Goal: Task Accomplishment & Management: Manage account settings

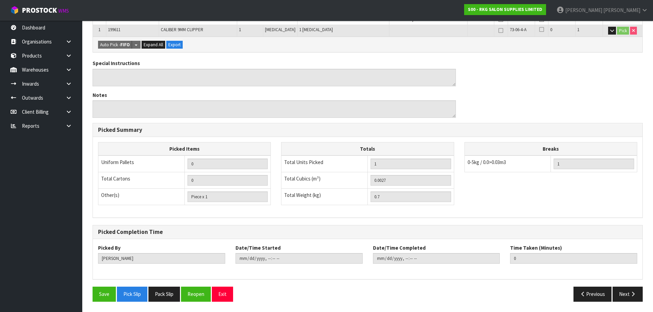
scroll to position [62, 0]
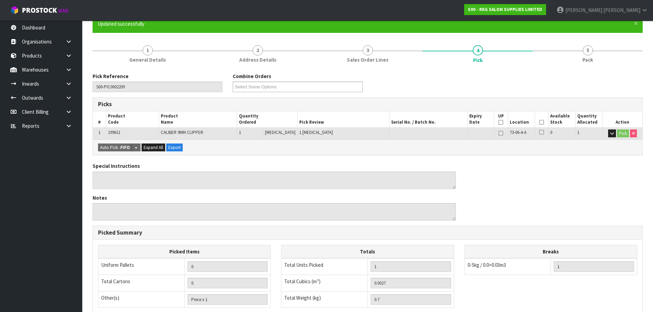
click at [539, 122] on icon at bounding box center [541, 122] width 5 height 0
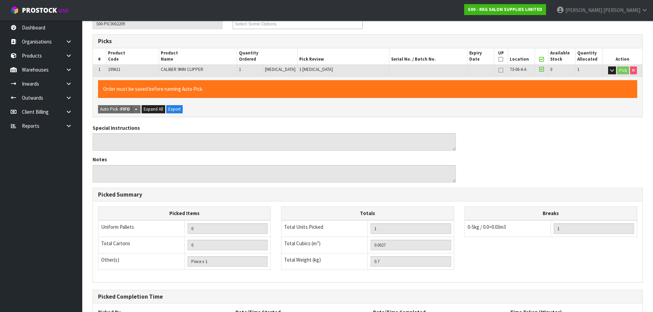
scroll to position [190, 0]
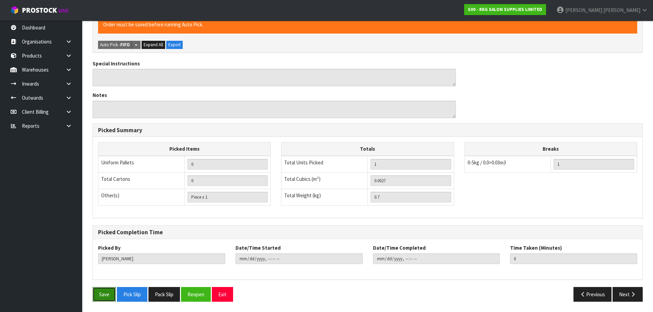
click at [97, 293] on button "Save" at bounding box center [104, 294] width 23 height 15
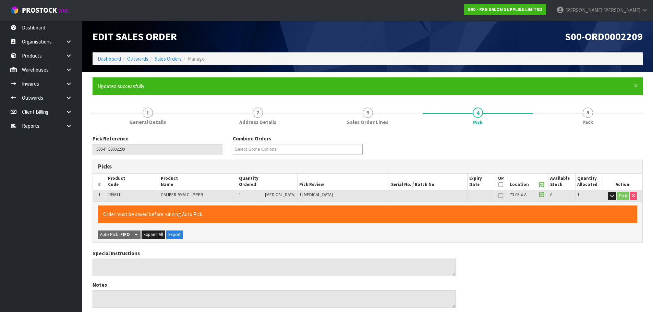
type input "2025-09-30T14:11:03"
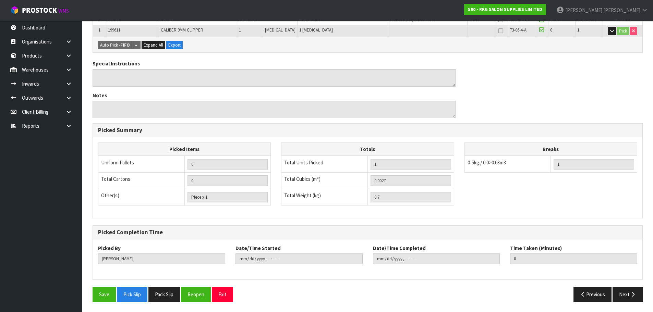
scroll to position [165, 0]
click at [623, 292] on button "Next" at bounding box center [627, 294] width 30 height 15
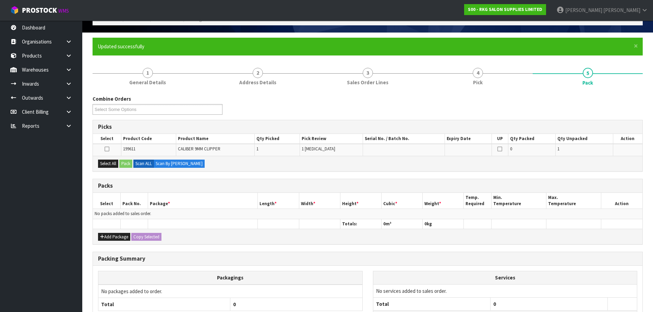
scroll to position [99, 0]
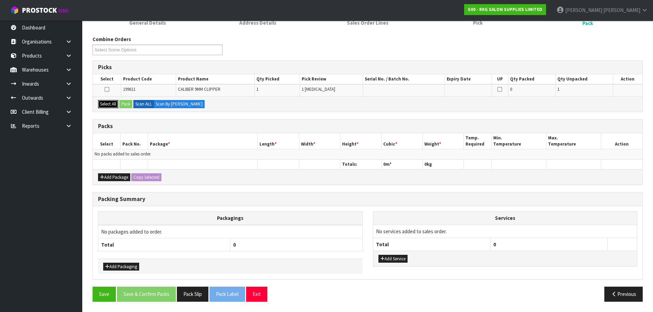
click at [107, 103] on button "Select All" at bounding box center [108, 104] width 20 height 8
click at [124, 105] on button "Pack" at bounding box center [125, 104] width 13 height 8
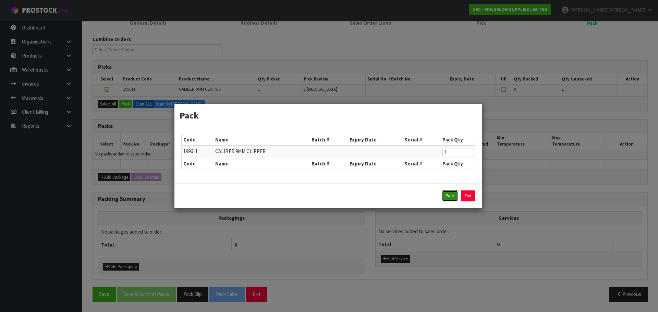
click at [452, 194] on button "Pack" at bounding box center [450, 196] width 16 height 11
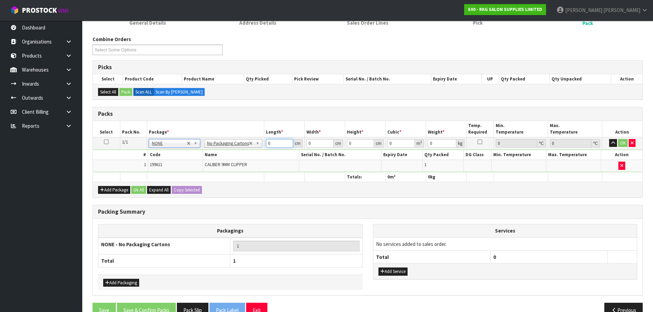
drag, startPoint x: 272, startPoint y: 145, endPoint x: 265, endPoint y: 145, distance: 7.9
click at [266, 145] on input "0" at bounding box center [279, 143] width 27 height 9
type input "24"
type input "10"
type input "1"
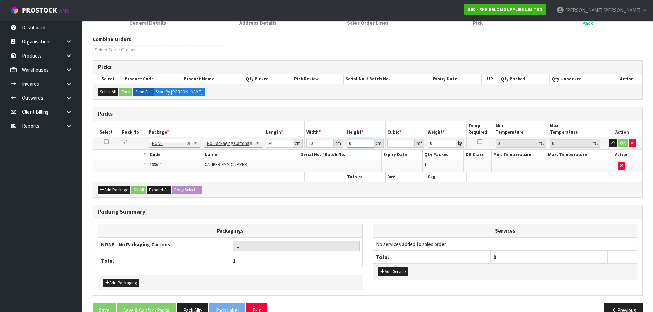
type input "0.00024"
type input "10"
type input "0.0024"
type input "10"
type input ".2"
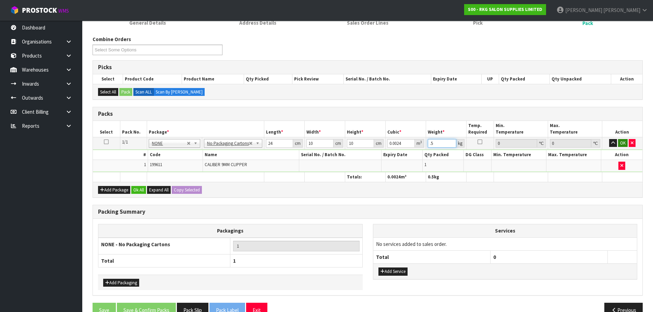
type input ".5"
click at [619, 144] on button "OK" at bounding box center [623, 143] width 10 height 8
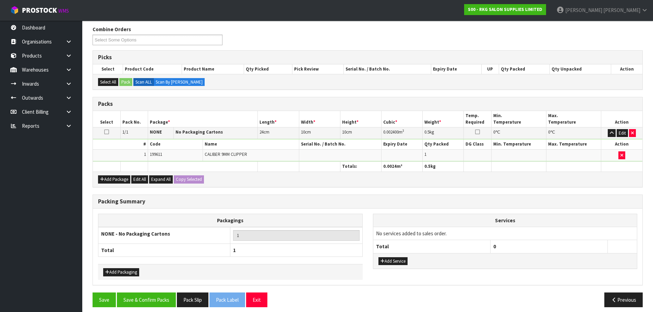
scroll to position [115, 0]
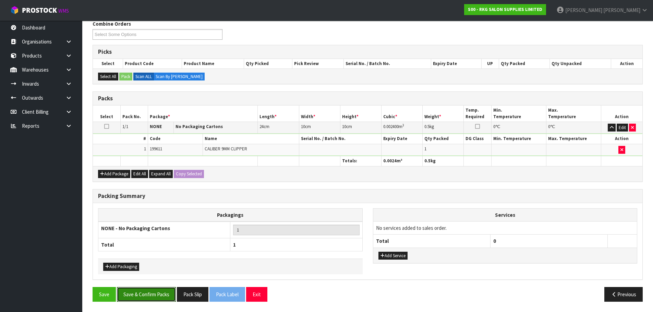
drag, startPoint x: 148, startPoint y: 297, endPoint x: 220, endPoint y: 208, distance: 114.5
click at [150, 294] on button "Save & Confirm Packs" at bounding box center [146, 294] width 59 height 15
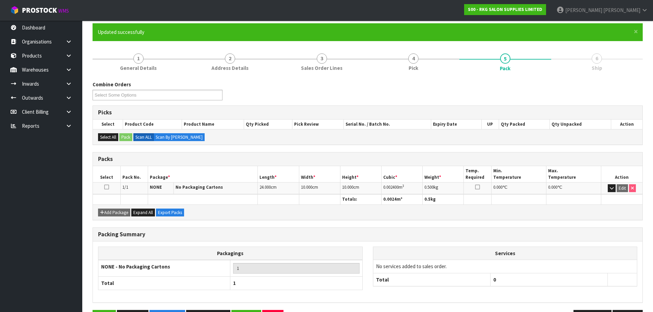
scroll to position [77, 0]
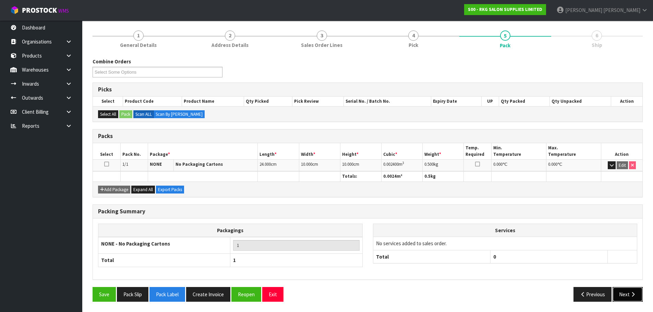
drag, startPoint x: 625, startPoint y: 296, endPoint x: 600, endPoint y: 282, distance: 28.7
click at [625, 296] on button "Next" at bounding box center [627, 294] width 30 height 15
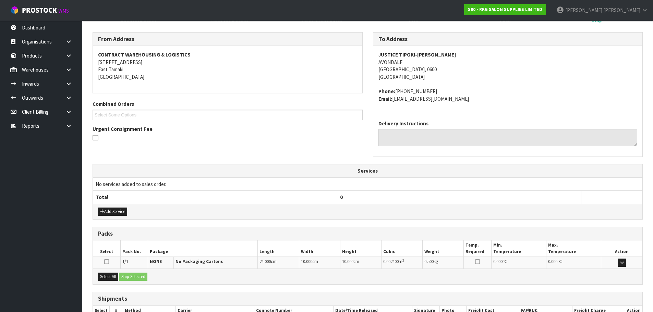
scroll to position [149, 0]
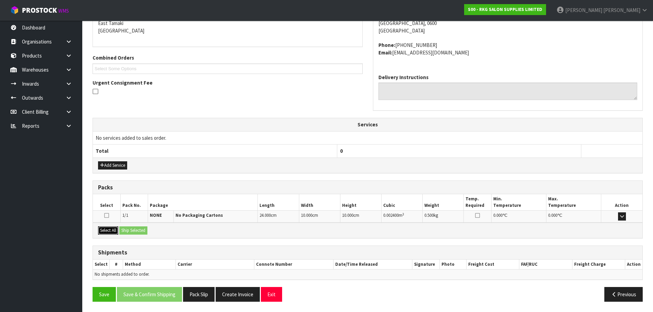
click at [104, 230] on button "Select All" at bounding box center [108, 231] width 20 height 8
click at [133, 231] on button "Ship Selected" at bounding box center [133, 231] width 28 height 8
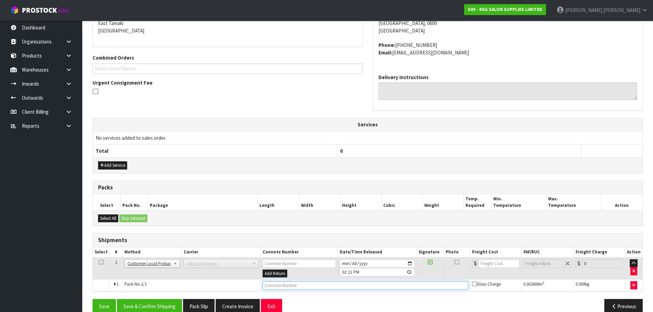
click at [271, 286] on input "text" at bounding box center [366, 285] width 206 height 9
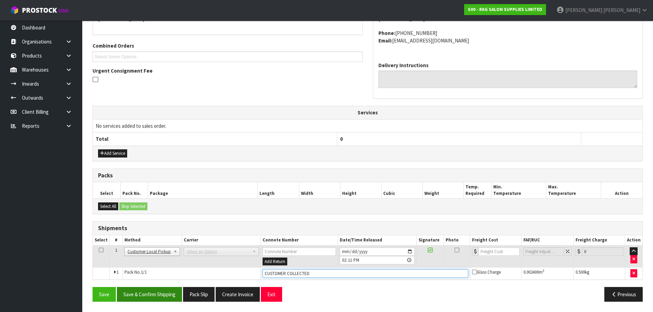
type input "CUSTOMER COLLECTED"
click at [156, 296] on button "Save & Confirm Shipping" at bounding box center [149, 294] width 65 height 15
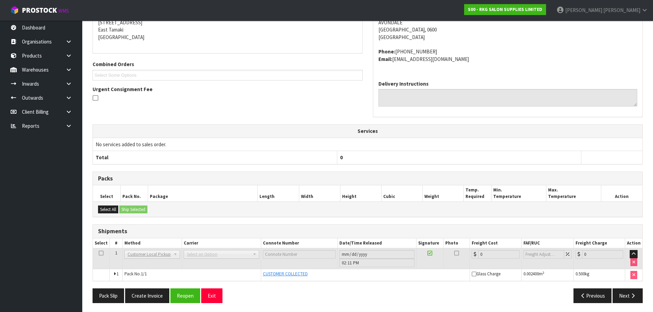
scroll to position [144, 0]
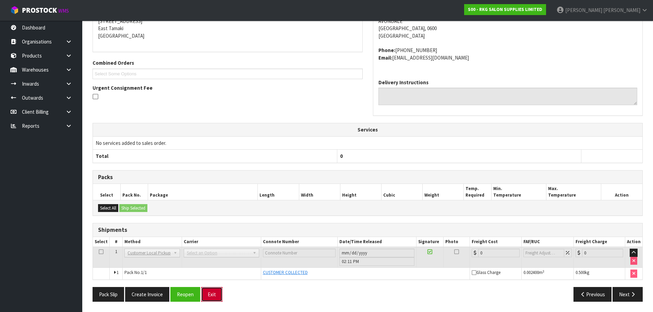
click at [212, 294] on button "Exit" at bounding box center [211, 294] width 21 height 15
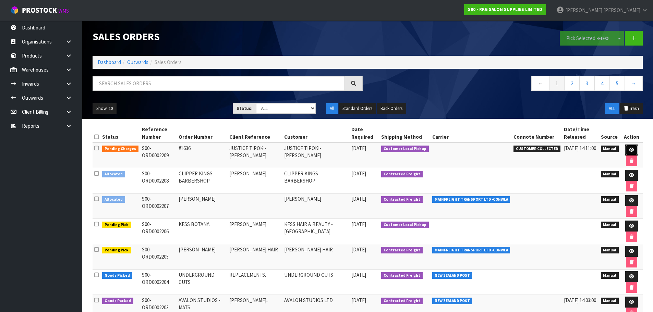
click at [629, 150] on icon at bounding box center [631, 150] width 5 height 4
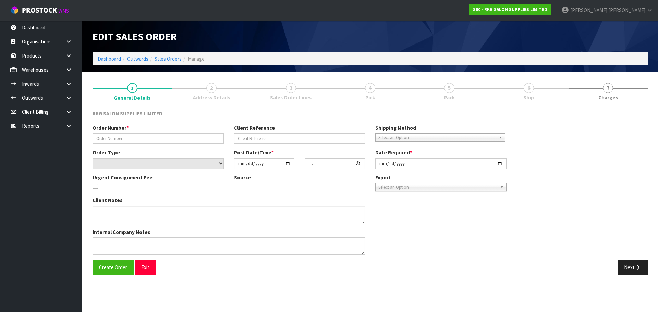
type input "#1636"
type input "JUSTICE TIPOKI-RUSSEL"
select select "number:0"
type input "2025-09-30"
type input "13:17:00.000"
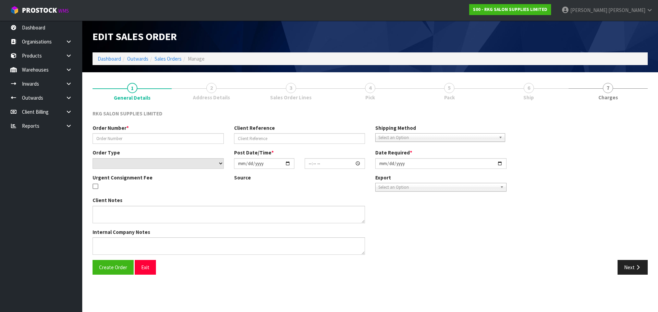
type input "2025-09-30"
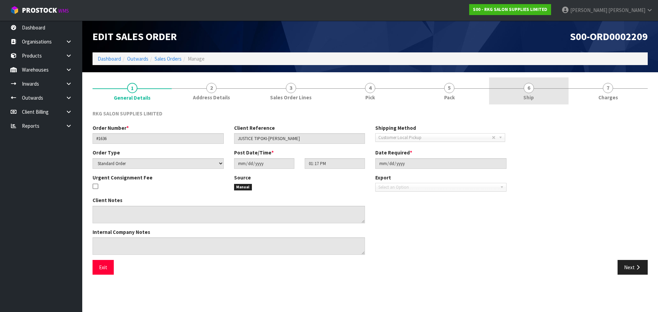
click at [532, 91] on span "6" at bounding box center [529, 88] width 10 height 10
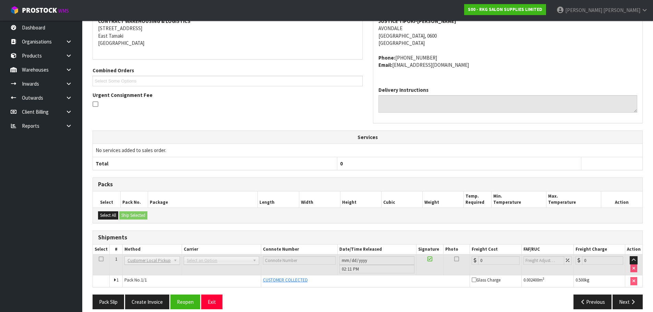
scroll to position [119, 0]
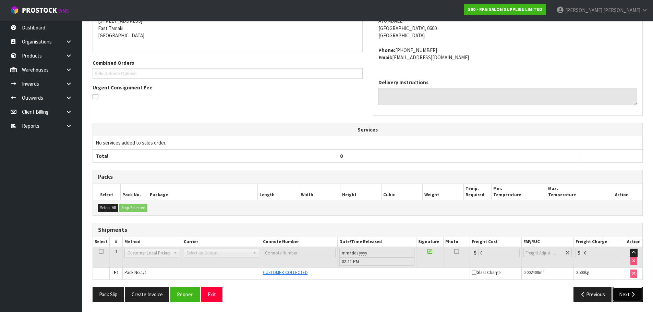
click at [623, 296] on button "Next" at bounding box center [627, 294] width 30 height 15
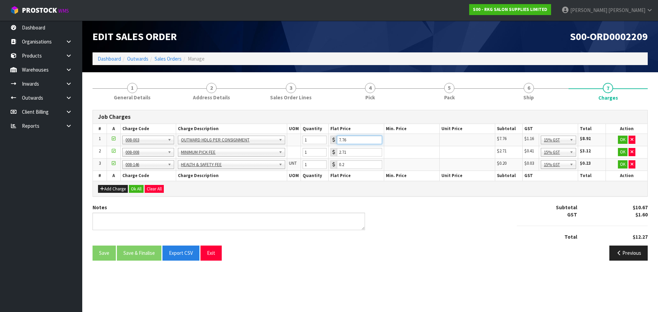
drag, startPoint x: 350, startPoint y: 139, endPoint x: 338, endPoint y: 141, distance: 12.5
click at [338, 141] on input "7.76" at bounding box center [359, 140] width 45 height 9
type input "3.50"
click at [624, 138] on button "OK" at bounding box center [623, 140] width 10 height 8
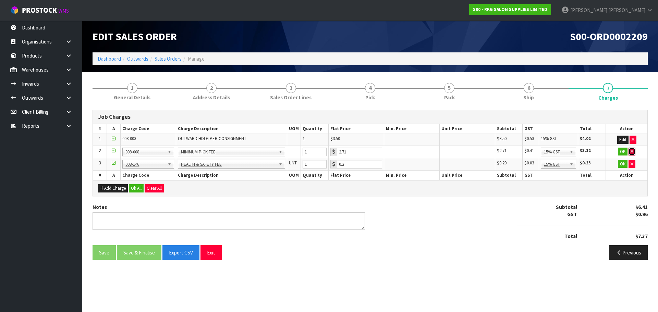
click at [634, 151] on button "button" at bounding box center [631, 152] width 7 height 8
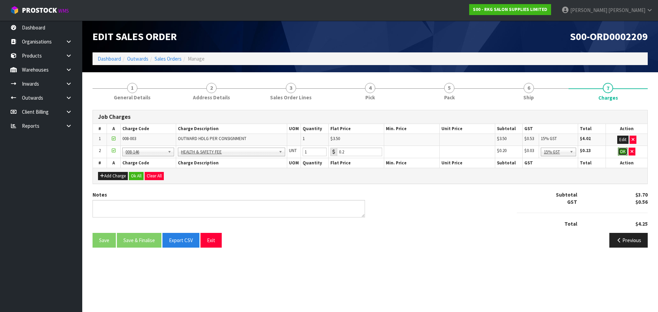
click at [620, 151] on button "OK" at bounding box center [623, 152] width 10 height 8
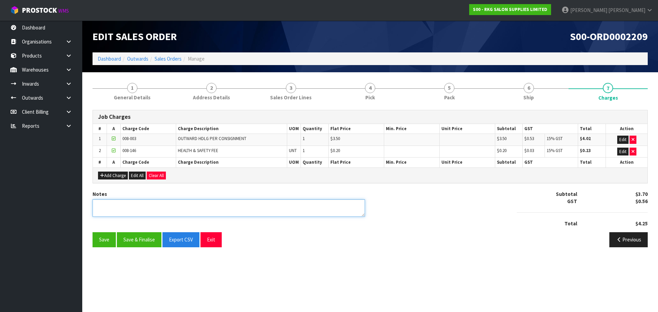
click at [100, 205] on textarea at bounding box center [229, 207] width 272 height 17
type textarea "PICKED BY MARIE"
click at [101, 239] on button "Save" at bounding box center [104, 239] width 23 height 15
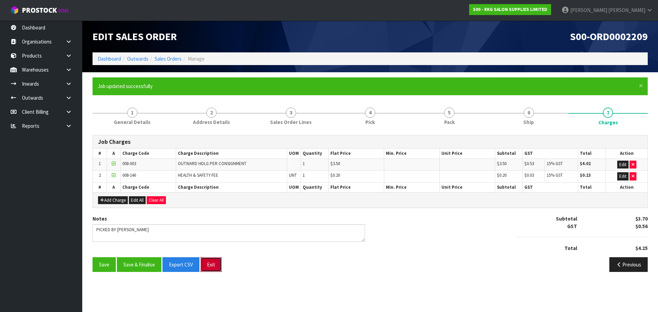
click at [212, 265] on button "Exit" at bounding box center [210, 264] width 21 height 15
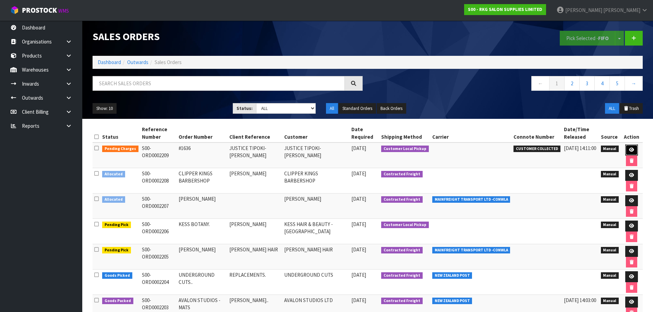
click at [634, 147] on link at bounding box center [631, 150] width 13 height 11
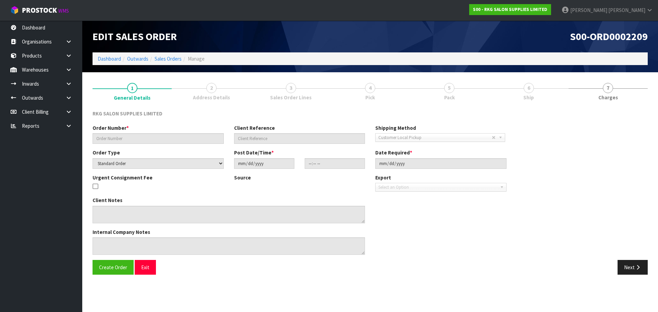
type input "#1636"
type input "JUSTICE TIPOKI-RUSSEL"
select select "number:0"
type input "2025-09-30"
type input "13:17:00.000"
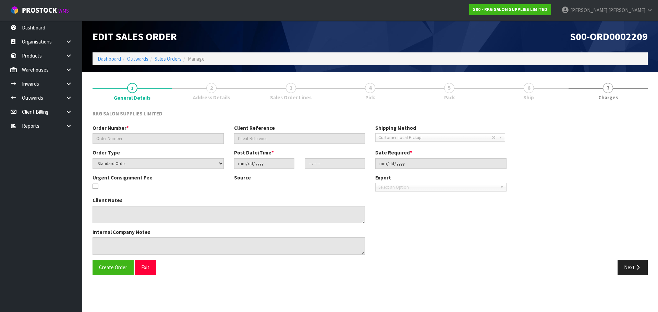
type input "2025-09-30"
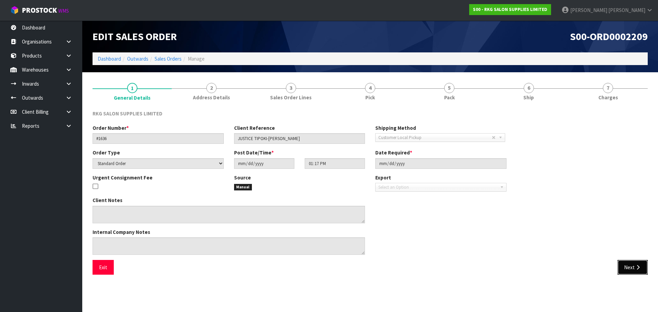
click at [623, 269] on button "Next" at bounding box center [633, 267] width 30 height 15
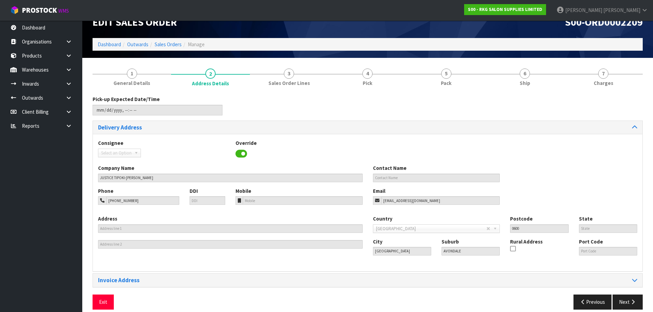
scroll to position [22, 0]
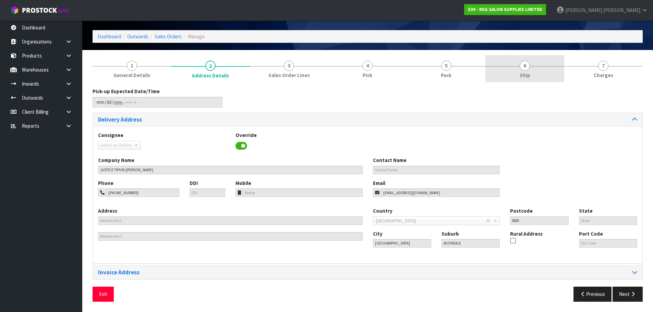
click at [525, 68] on span "6" at bounding box center [525, 66] width 10 height 10
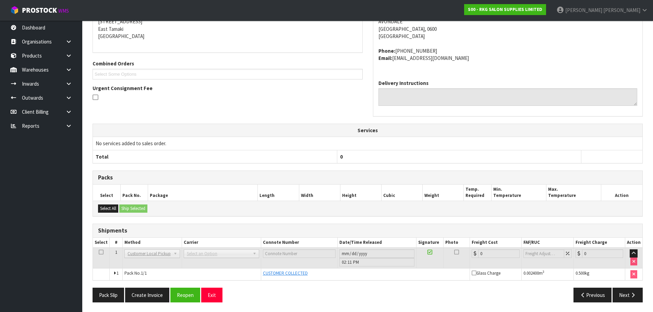
scroll to position [119, 0]
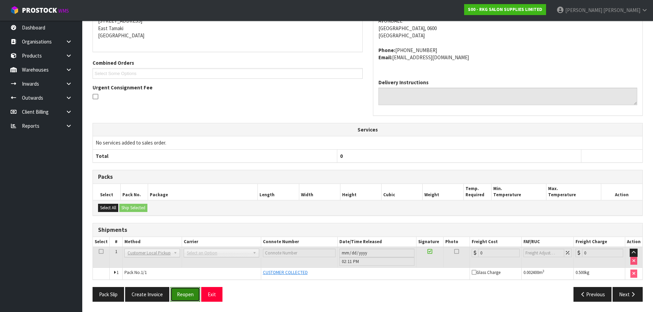
drag, startPoint x: 187, startPoint y: 297, endPoint x: 191, endPoint y: 294, distance: 4.6
click at [189, 296] on button "Reopen" at bounding box center [185, 294] width 30 height 15
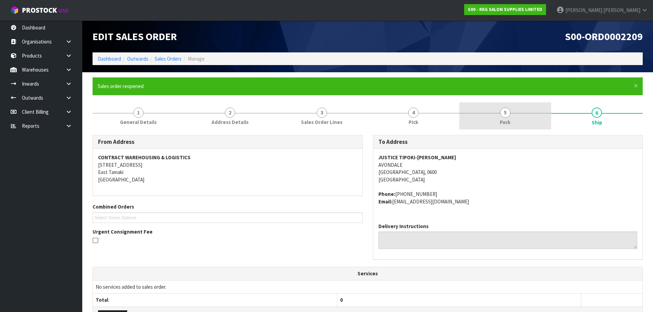
click at [502, 115] on span "5" at bounding box center [505, 113] width 10 height 10
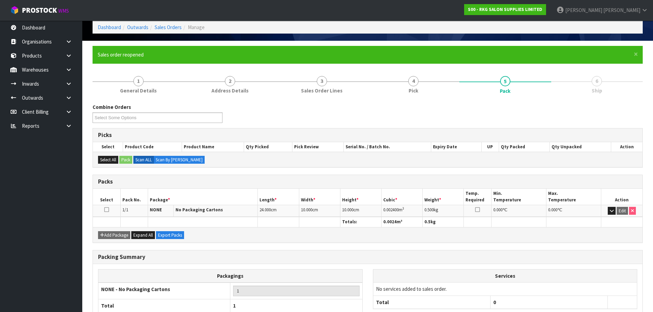
scroll to position [77, 0]
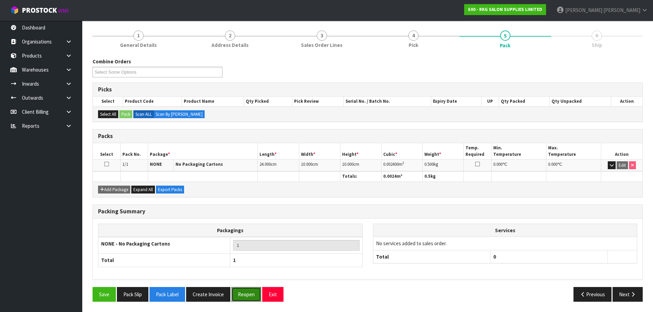
drag, startPoint x: 246, startPoint y: 291, endPoint x: 338, endPoint y: 178, distance: 145.6
click at [246, 289] on button "Reopen" at bounding box center [246, 294] width 30 height 15
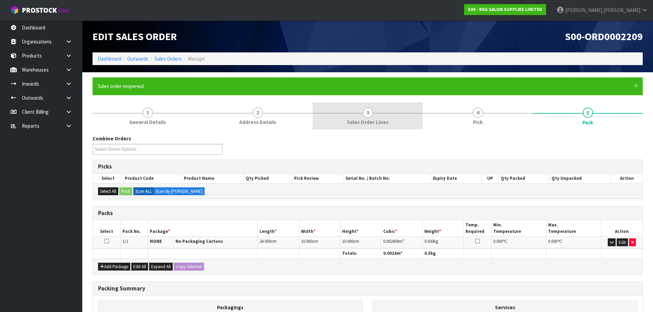
click at [413, 117] on link "3 Sales Order Lines" at bounding box center [368, 115] width 110 height 27
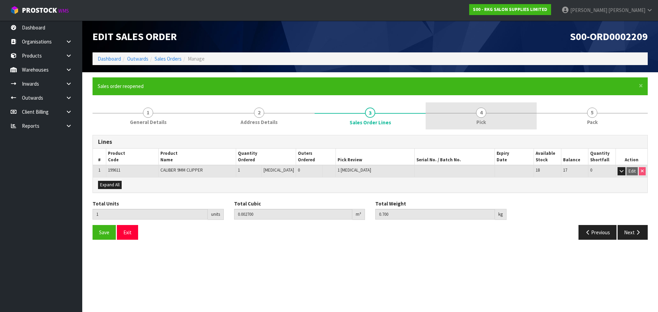
drag, startPoint x: 482, startPoint y: 114, endPoint x: 470, endPoint y: 120, distance: 13.6
click at [483, 114] on span "4" at bounding box center [481, 113] width 10 height 10
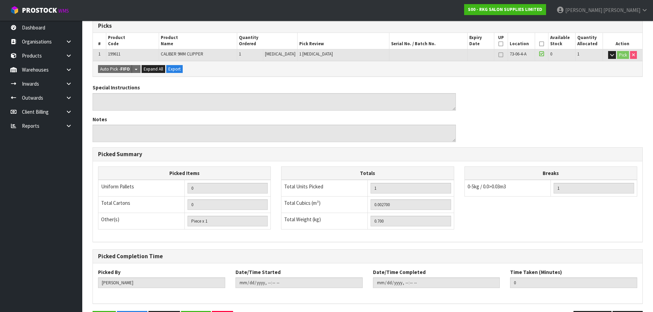
scroll to position [165, 0]
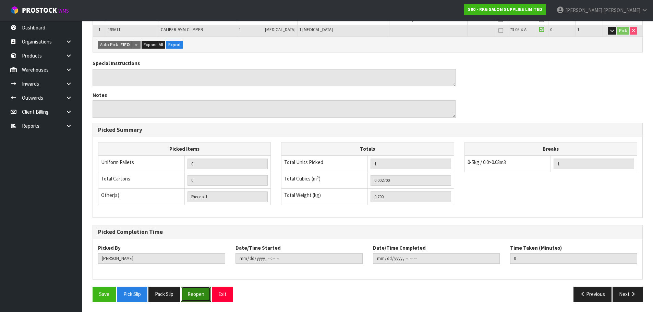
drag, startPoint x: 198, startPoint y: 297, endPoint x: 209, endPoint y: 276, distance: 23.9
click at [199, 295] on button "Reopen" at bounding box center [196, 294] width 30 height 15
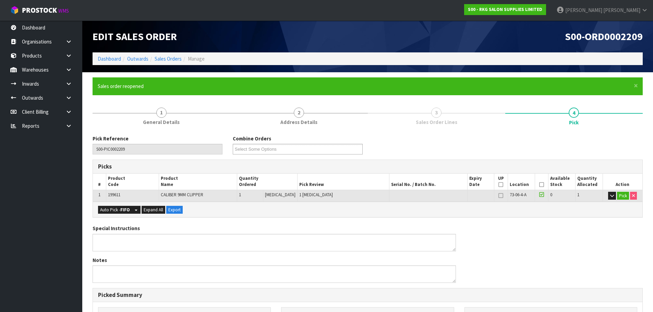
click at [435, 113] on span "3" at bounding box center [436, 113] width 10 height 10
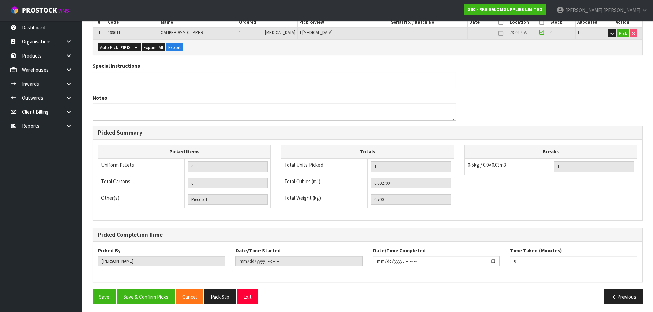
scroll to position [165, 0]
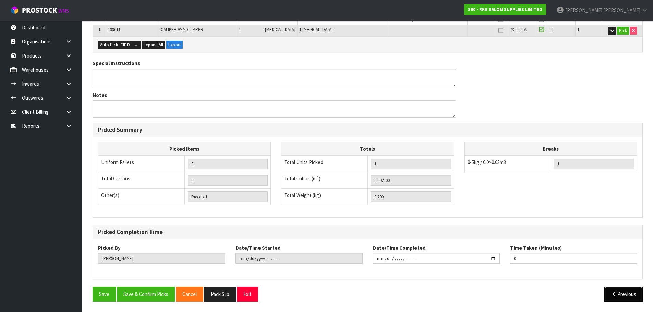
click at [615, 294] on icon "button" at bounding box center [614, 294] width 7 height 5
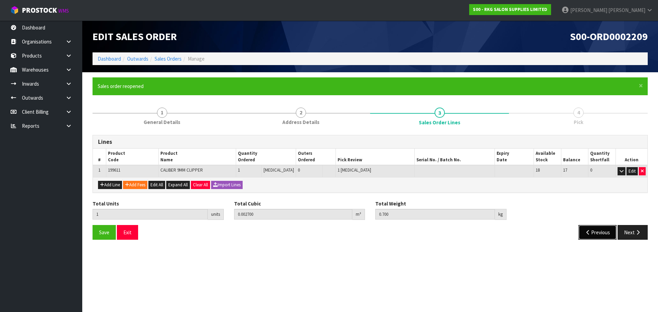
click at [591, 236] on button "Previous" at bounding box center [597, 232] width 38 height 15
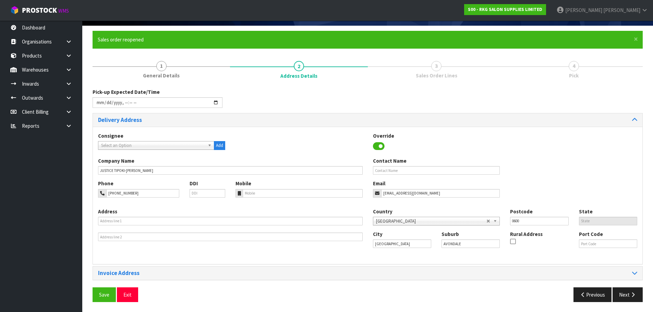
scroll to position [47, 0]
click at [112, 225] on div "Address This address line exceeds the recommended limit of 35 characters and ma…" at bounding box center [230, 225] width 275 height 34
click at [115, 218] on input "text" at bounding box center [230, 221] width 265 height 9
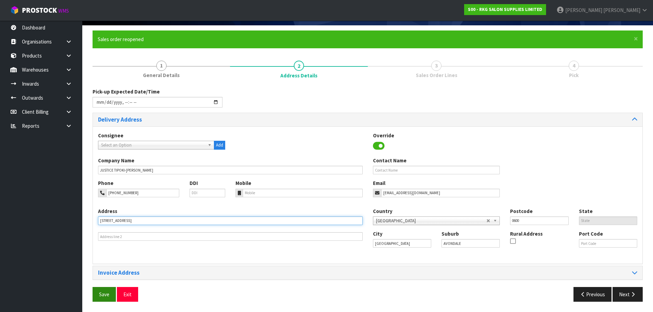
type input "2147A GREAT NORTH ROAD"
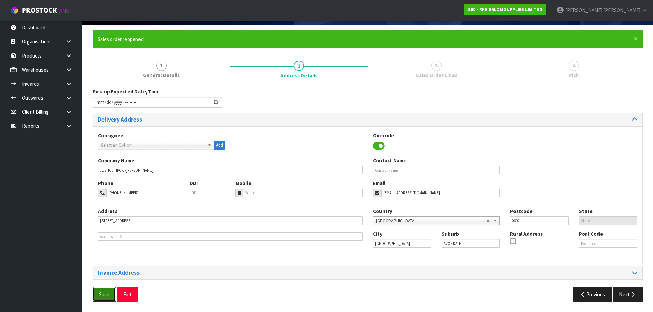
drag, startPoint x: 98, startPoint y: 292, endPoint x: 108, endPoint y: 284, distance: 13.4
click at [98, 292] on button "Save" at bounding box center [104, 294] width 23 height 15
click at [623, 297] on button "Next" at bounding box center [627, 294] width 30 height 15
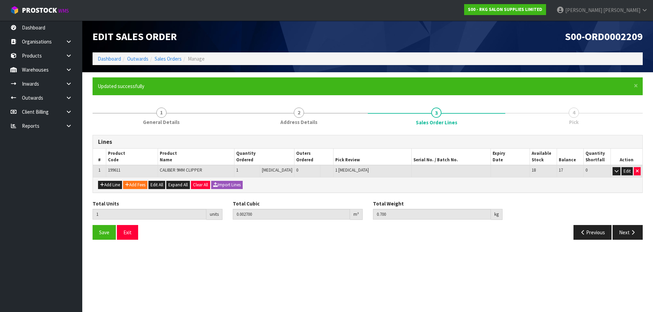
scroll to position [0, 0]
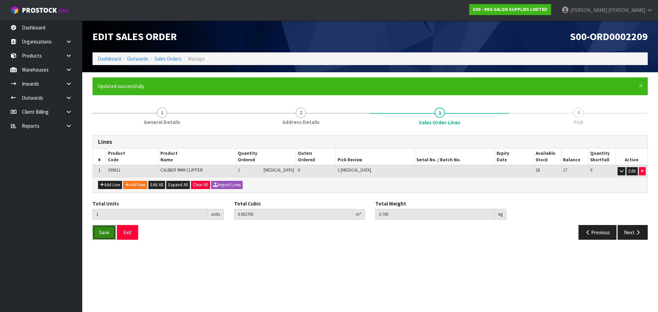
click at [102, 232] on span "Save" at bounding box center [104, 232] width 10 height 7
click at [628, 235] on button "Next" at bounding box center [633, 232] width 30 height 15
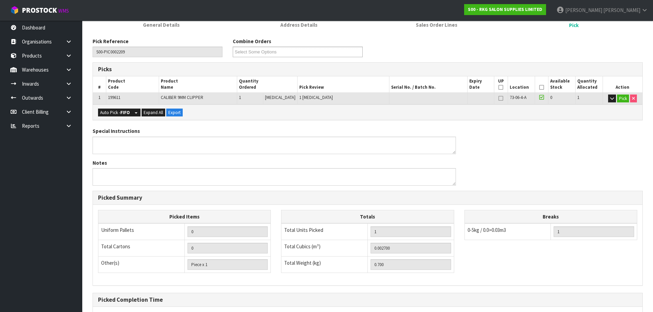
scroll to position [97, 0]
click at [541, 88] on icon at bounding box center [541, 88] width 5 height 0
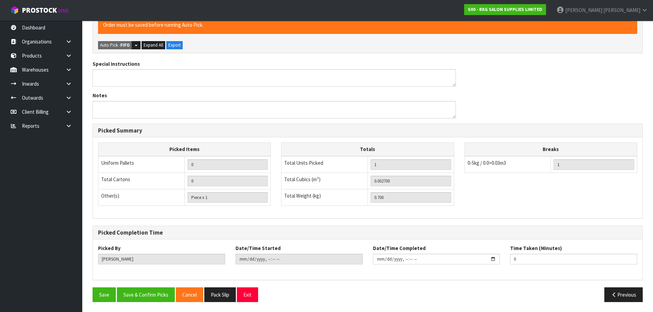
scroll to position [190, 0]
drag, startPoint x: 144, startPoint y: 294, endPoint x: 148, endPoint y: 286, distance: 8.3
click at [146, 291] on button "Save & Confirm Picks" at bounding box center [146, 294] width 58 height 15
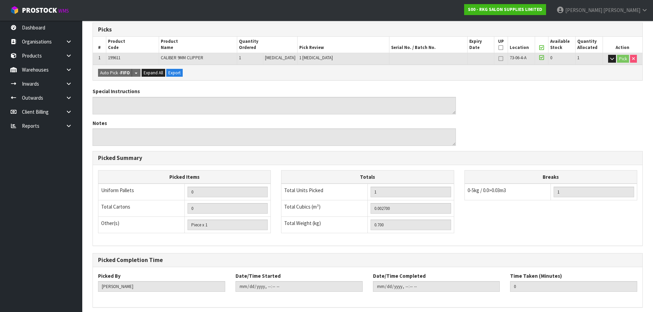
scroll to position [165, 0]
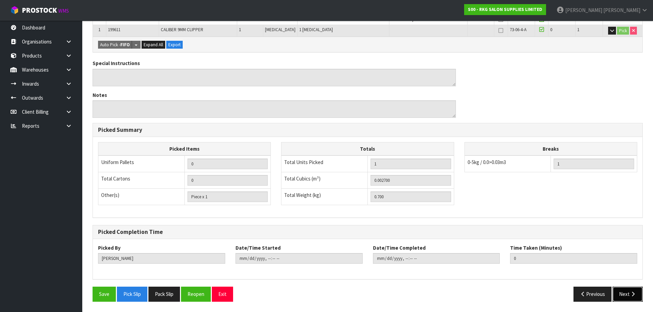
click at [630, 296] on icon "button" at bounding box center [633, 294] width 7 height 5
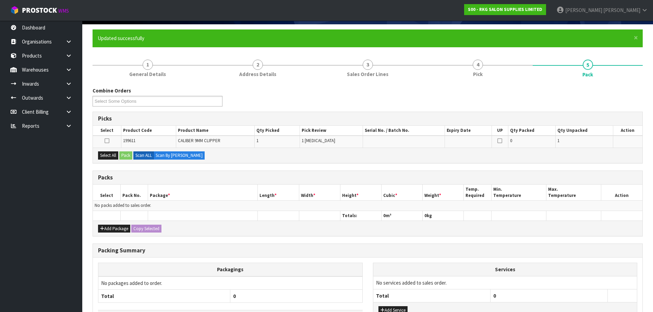
scroll to position [99, 0]
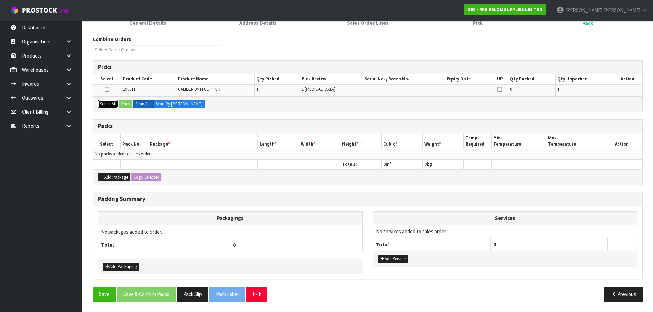
click at [106, 105] on button "Select All" at bounding box center [108, 104] width 20 height 8
click at [124, 105] on button "Pack" at bounding box center [125, 104] width 13 height 8
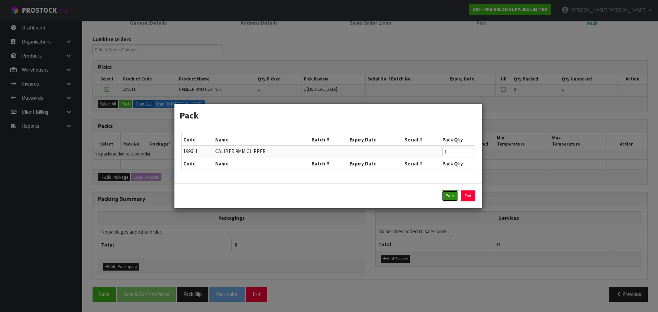
click at [445, 198] on button "Pack" at bounding box center [450, 196] width 16 height 11
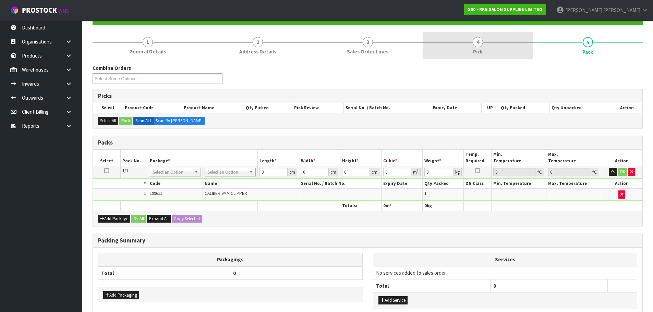
scroll to position [31, 0]
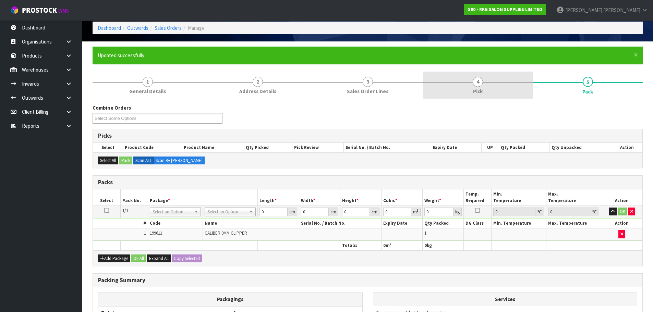
click at [479, 79] on span "4" at bounding box center [478, 82] width 10 height 10
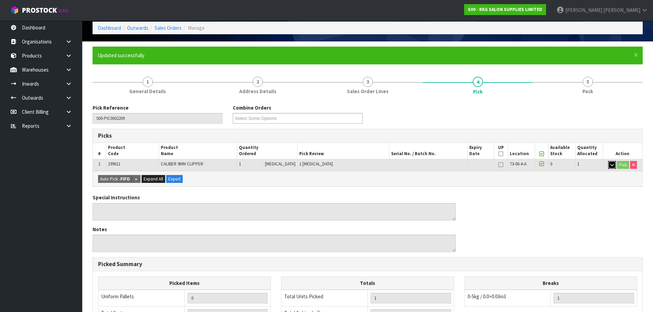
click at [609, 165] on button "button" at bounding box center [612, 165] width 8 height 8
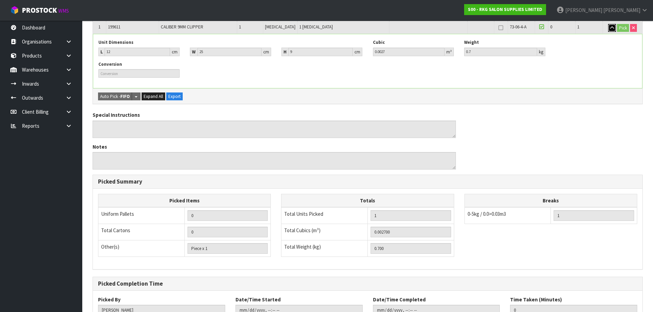
scroll to position [220, 0]
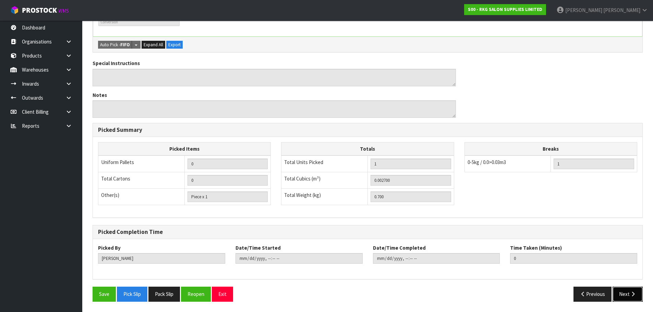
click at [624, 294] on button "Next" at bounding box center [627, 294] width 30 height 15
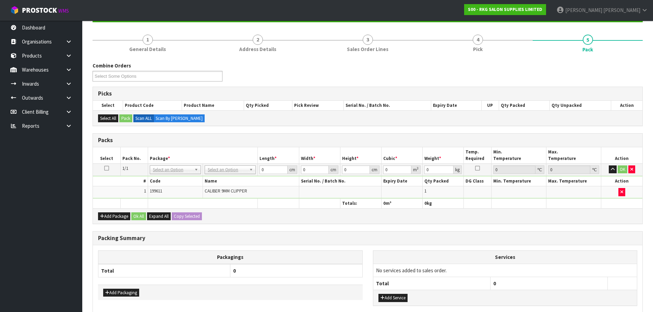
scroll to position [103, 0]
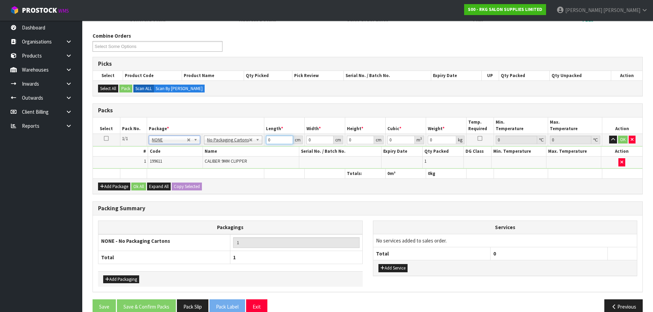
drag, startPoint x: 271, startPoint y: 141, endPoint x: 260, endPoint y: 141, distance: 11.0
click at [260, 141] on tr "1/1 NONE 007-001 007-002 007-004 007-009 007-013 007-014 007-015 007-017 007-01…" at bounding box center [367, 140] width 549 height 12
type input "12"
type input "25"
type input "9"
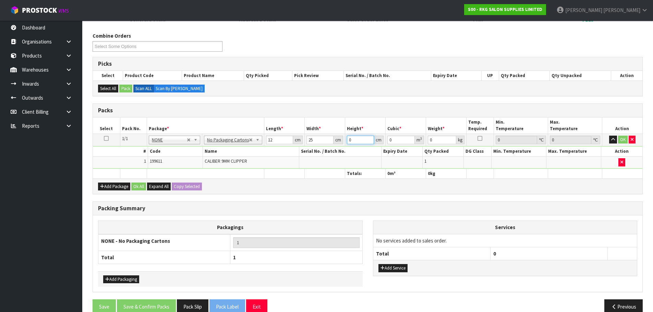
type input "0.0027"
type input "9"
type input ".7"
click at [623, 140] on button "OK" at bounding box center [623, 140] width 10 height 8
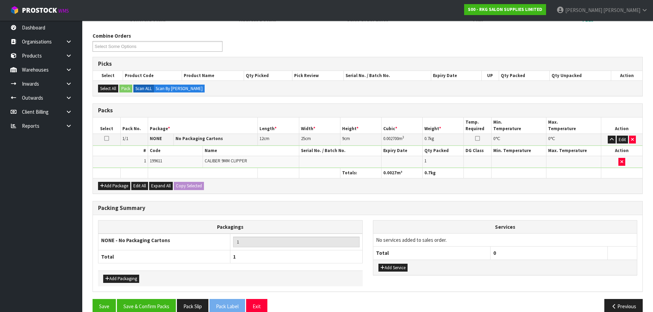
scroll to position [115, 0]
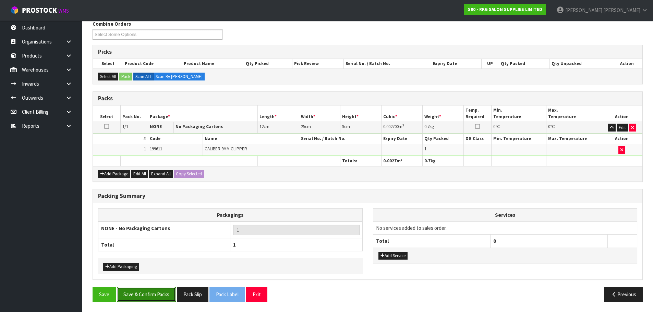
click at [151, 302] on button "Save & Confirm Packs" at bounding box center [146, 294] width 59 height 15
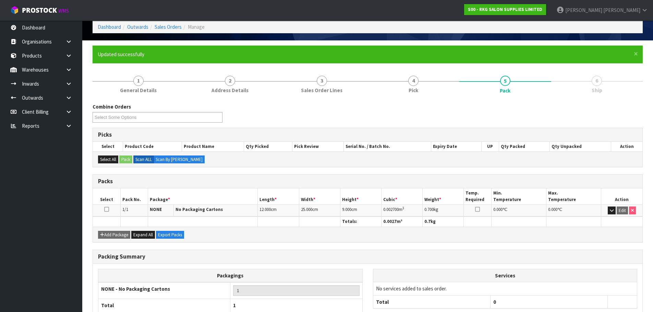
scroll to position [77, 0]
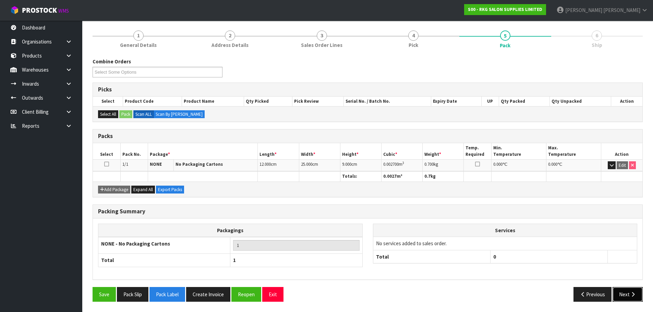
click at [627, 298] on button "Next" at bounding box center [627, 294] width 30 height 15
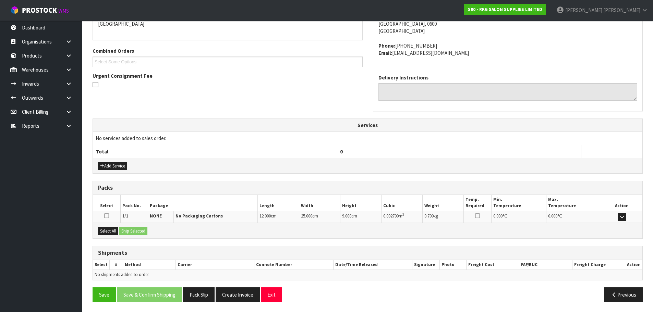
scroll to position [156, 0]
click at [130, 235] on div "Select All Ship Selected" at bounding box center [367, 230] width 549 height 15
click at [111, 231] on button "Select All" at bounding box center [108, 231] width 20 height 8
click at [128, 230] on button "Ship Selected" at bounding box center [133, 231] width 28 height 8
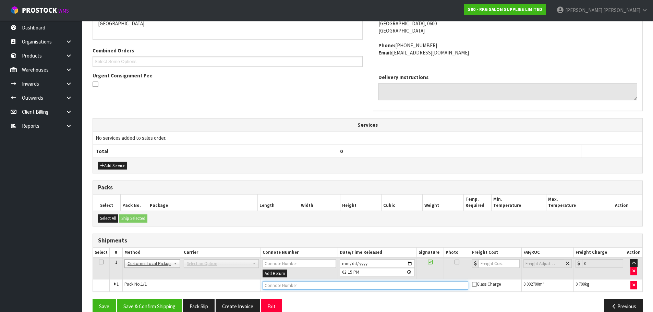
click at [276, 284] on input "text" at bounding box center [366, 285] width 206 height 9
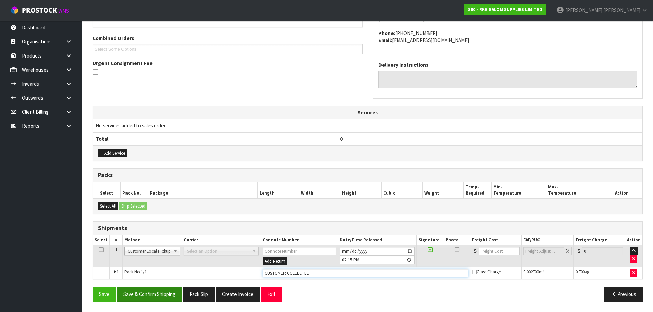
type input "CUSTOMER COLLECTED"
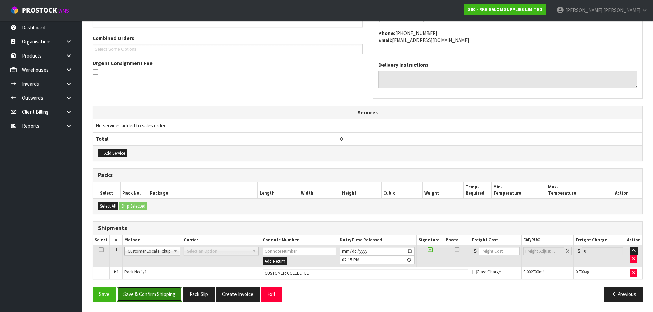
click at [146, 300] on button "Save & Confirm Shipping" at bounding box center [149, 294] width 65 height 15
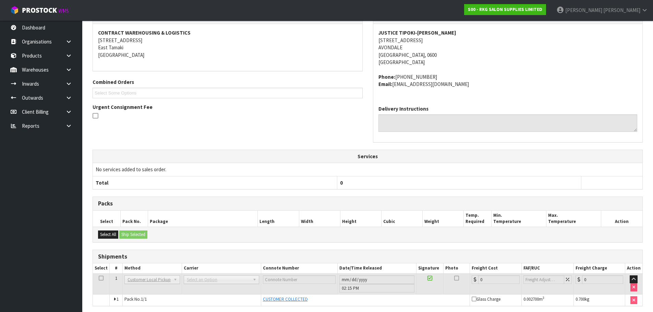
scroll to position [151, 0]
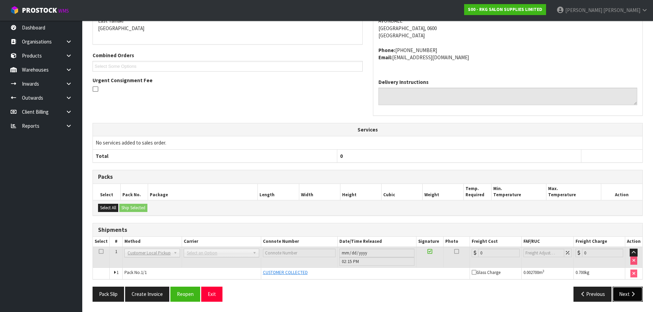
click at [627, 298] on button "Next" at bounding box center [627, 294] width 30 height 15
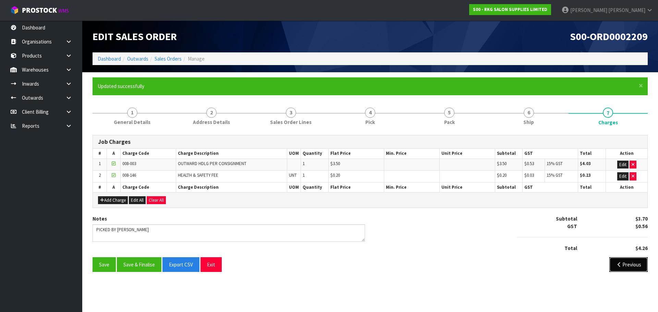
click at [621, 262] on icon "button" at bounding box center [619, 264] width 7 height 5
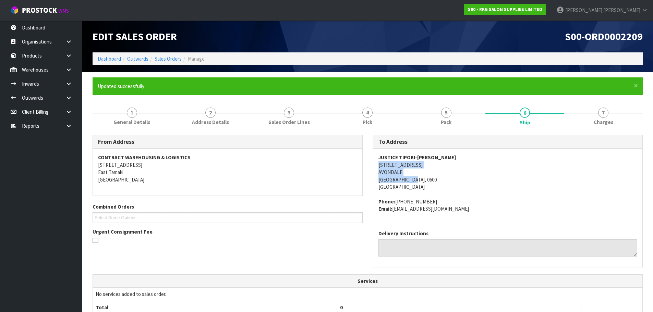
drag, startPoint x: 379, startPoint y: 165, endPoint x: 411, endPoint y: 179, distance: 35.3
click at [411, 179] on address "JUSTICE TIPOKI-RUSSEL 2147A GREAT NORTH ROAD AVONDALE Auckland, 0600 New Zealand" at bounding box center [507, 172] width 259 height 37
copy address "2147A GREAT NORTH ROAD AVONDALE Auckland, 0600"
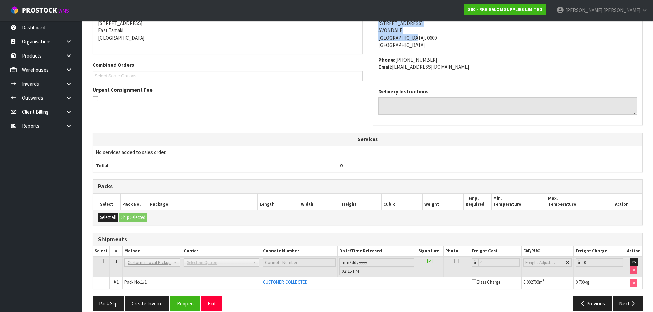
scroll to position [151, 0]
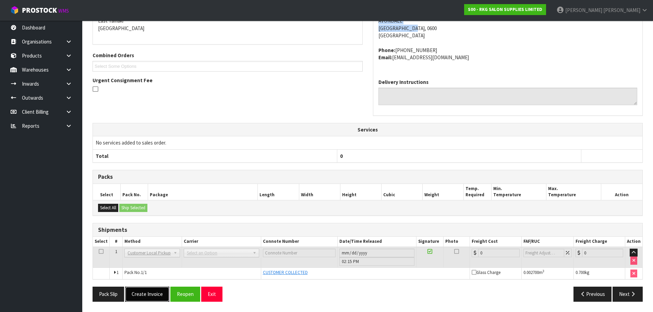
click at [149, 297] on button "Create Invoice" at bounding box center [147, 294] width 44 height 15
click at [156, 293] on button "View Invoice" at bounding box center [145, 294] width 40 height 15
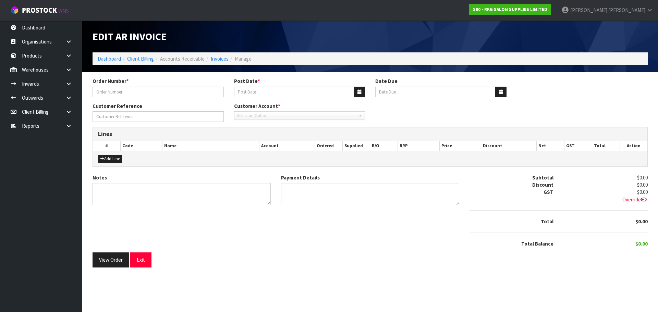
type input "#1636"
type input "30/09/2025"
type input "20/10/2025"
type input "JUSTICE TIPOKI-RUSSEL"
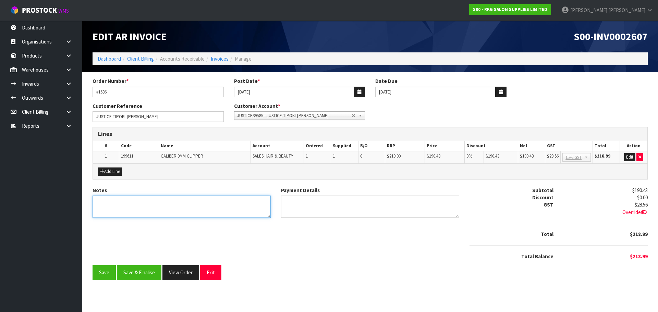
click at [124, 203] on textarea "Notes" at bounding box center [182, 207] width 178 height 22
type textarea "THANK YOU FOR YOUR ORDER. COLLECTED. 1 YEAR WARRANTY"
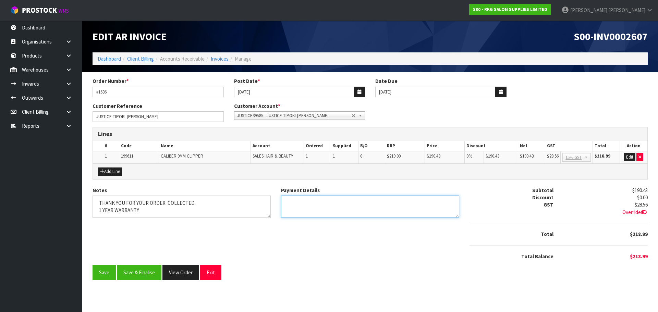
click at [302, 203] on textarea "Payment Details" at bounding box center [370, 207] width 178 height 22
type textarea "PAYPAL 30.9.25"
click at [137, 274] on button "Save & Finalise" at bounding box center [139, 272] width 45 height 15
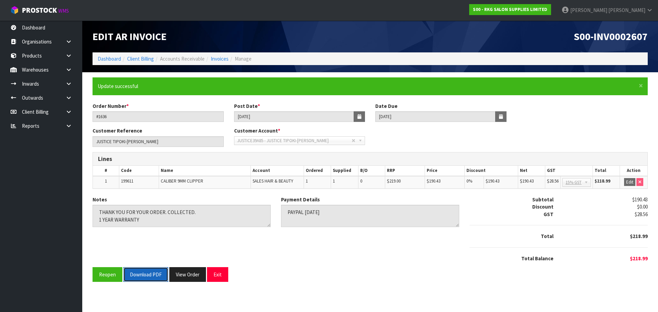
click at [148, 277] on button "Download PDF" at bounding box center [145, 274] width 45 height 15
click at [220, 277] on button "Exit" at bounding box center [217, 274] width 21 height 15
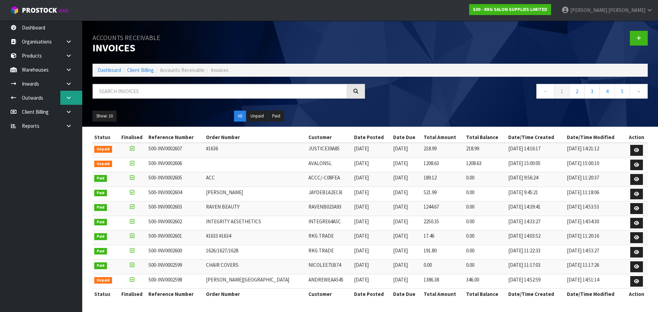
click at [70, 96] on icon at bounding box center [68, 97] width 7 height 5
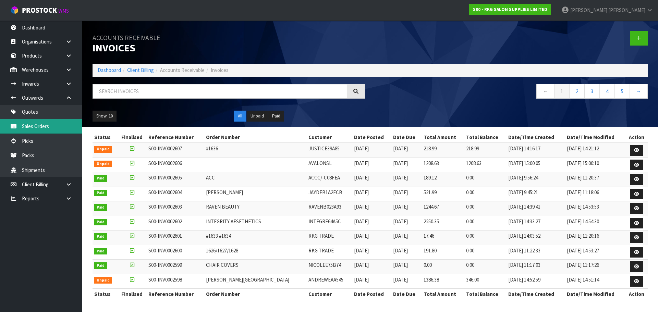
click at [34, 125] on link "Sales Orders" at bounding box center [41, 126] width 82 height 14
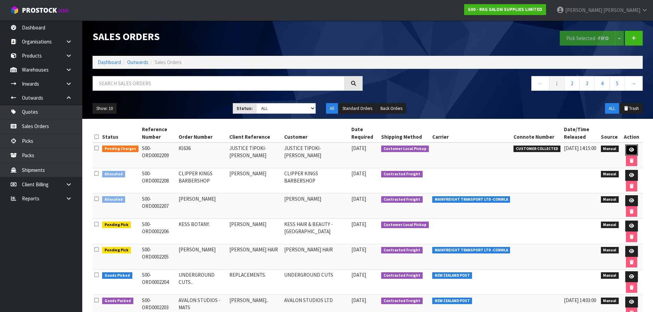
click at [629, 149] on icon at bounding box center [631, 150] width 5 height 4
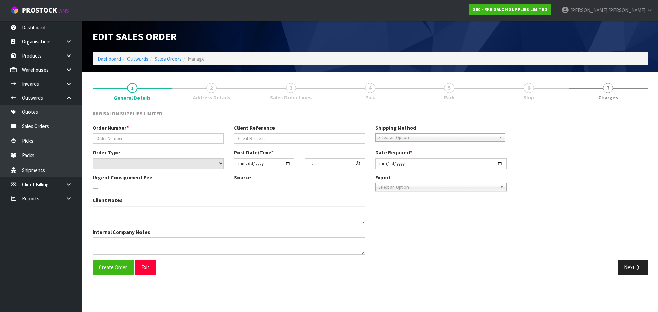
type input "#1636"
type input "JUSTICE TIPOKI-RUSSEL"
select select "number:0"
type input "2025-09-30"
type input "13:17:00.000"
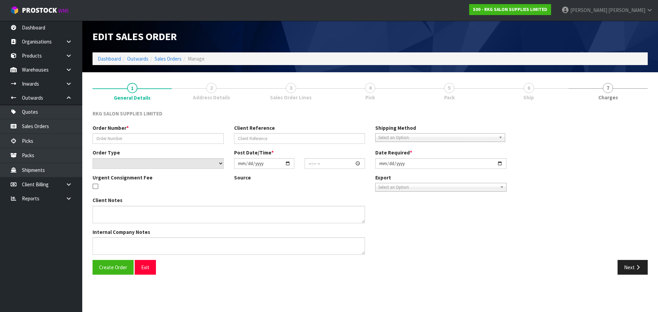
type input "2025-09-30"
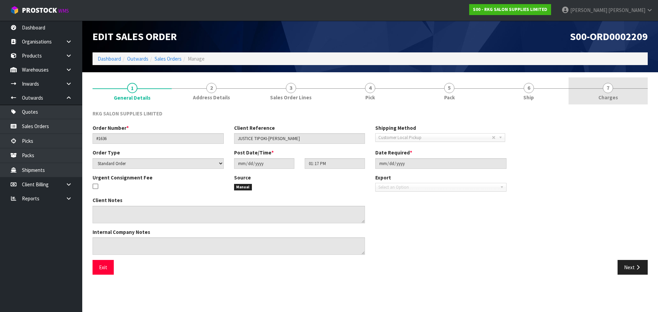
click at [605, 90] on span "7" at bounding box center [608, 88] width 10 height 10
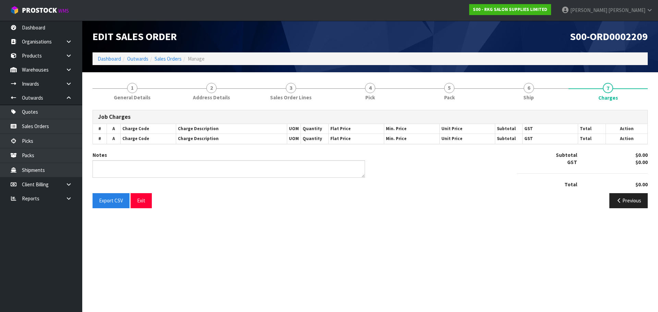
type textarea "PICKED BY MARIE"
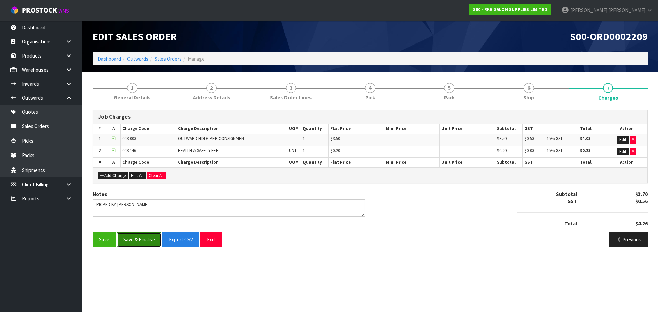
click at [143, 237] on button "Save & Finalise" at bounding box center [139, 239] width 45 height 15
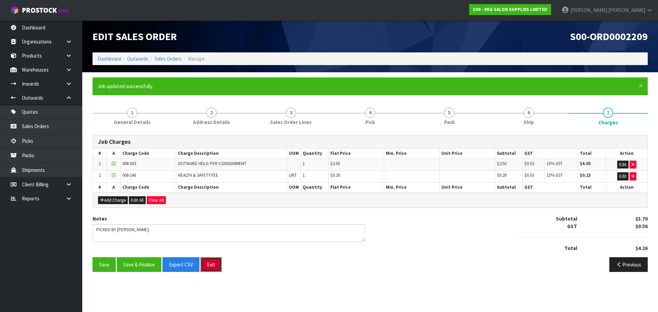
drag, startPoint x: 214, startPoint y: 266, endPoint x: 405, endPoint y: 185, distance: 207.4
click at [215, 265] on button "Exit" at bounding box center [210, 264] width 21 height 15
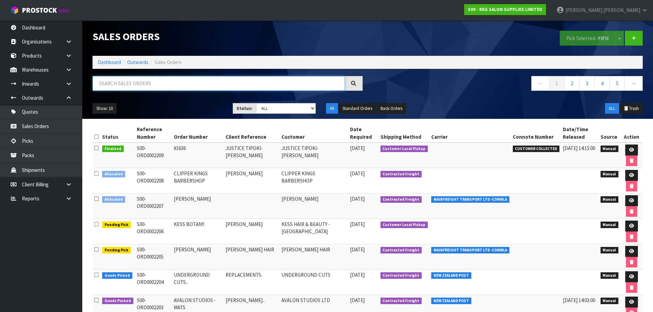
click at [157, 85] on input "text" at bounding box center [219, 83] width 252 height 15
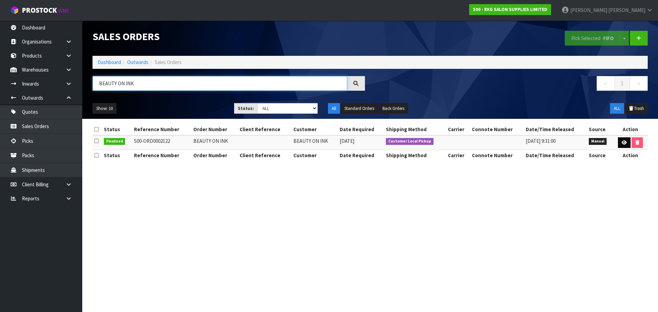
type input "BEAUTY ON INK"
click at [622, 145] on icon at bounding box center [624, 143] width 5 height 4
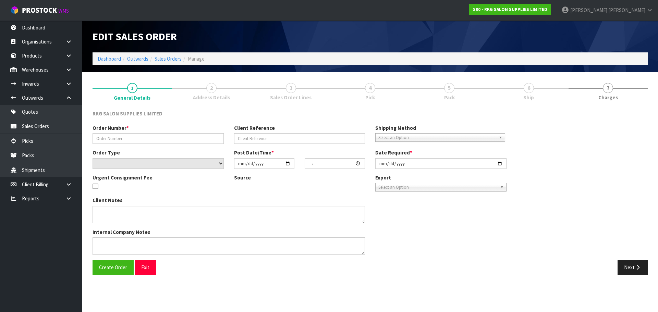
type input "BEAUTY ON INK"
select select "number:0"
type input "2025-08-13"
type input "15:15:00.000"
type input "2025-08-13"
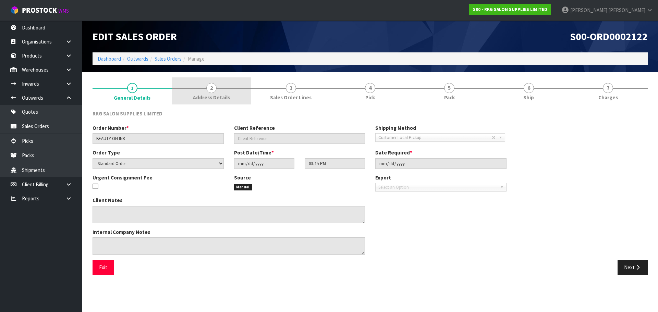
click at [212, 90] on span "2" at bounding box center [211, 88] width 10 height 10
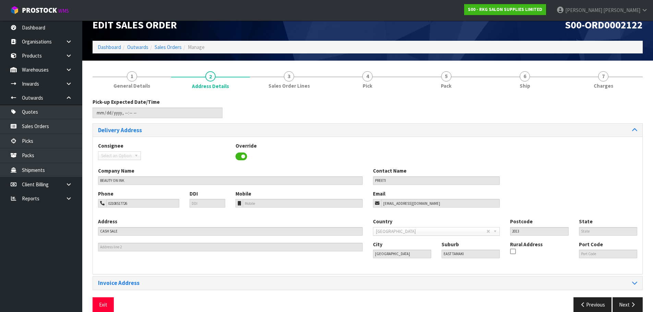
scroll to position [22, 0]
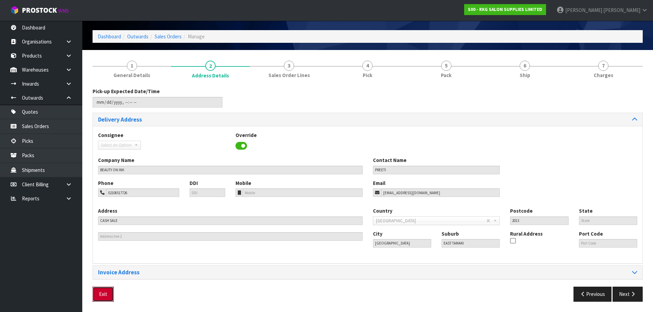
drag, startPoint x: 104, startPoint y: 294, endPoint x: 131, endPoint y: 267, distance: 38.3
click at [104, 294] on button "Exit" at bounding box center [103, 294] width 21 height 15
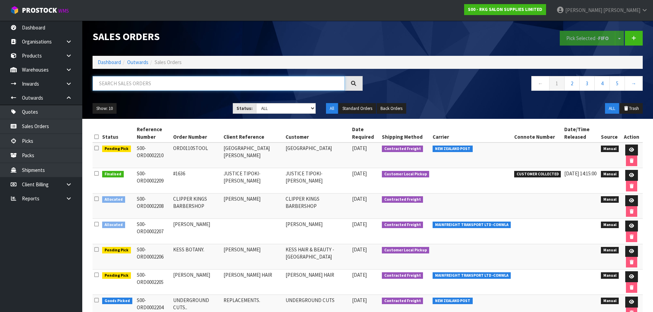
click at [133, 79] on input "text" at bounding box center [219, 83] width 252 height 15
click at [632, 174] on icon at bounding box center [631, 175] width 5 height 4
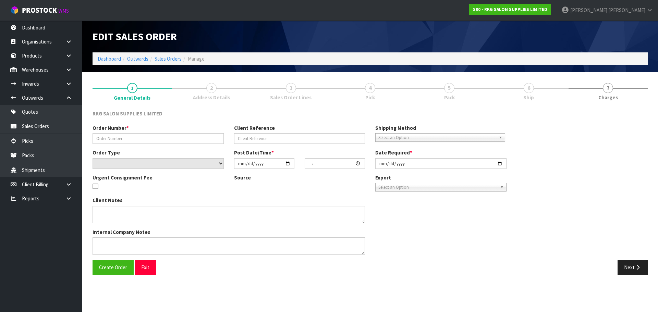
type input "#1636"
type input "JUSTICE TIPOKI-RUSSEL"
select select "number:0"
type input "2025-09-30"
type input "13:17:00.000"
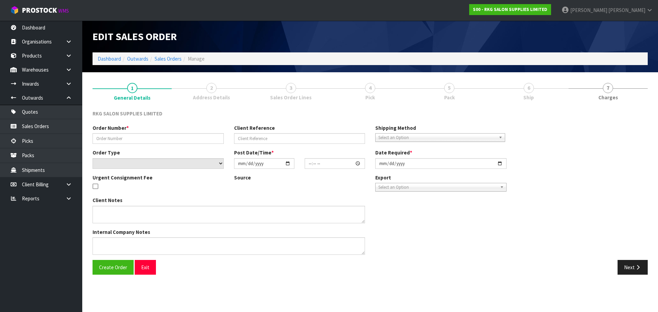
type input "2025-09-30"
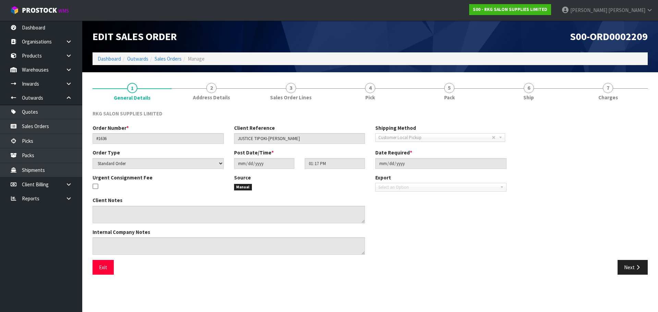
click at [211, 87] on span "2" at bounding box center [211, 88] width 10 height 10
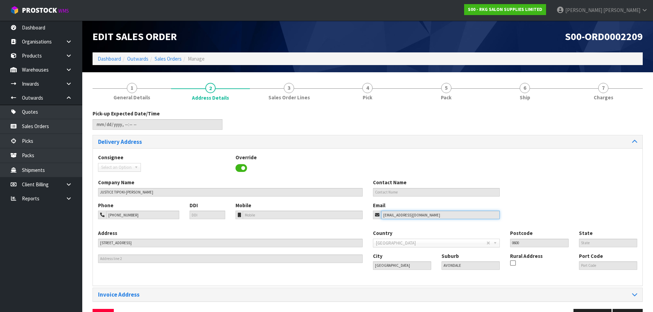
drag, startPoint x: 428, startPoint y: 216, endPoint x: 369, endPoint y: 216, distance: 59.3
click at [369, 216] on div "Email justicetipokii@gmail.com" at bounding box center [436, 210] width 137 height 17
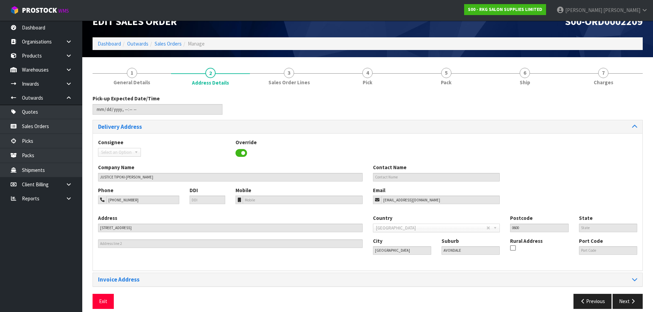
scroll to position [22, 0]
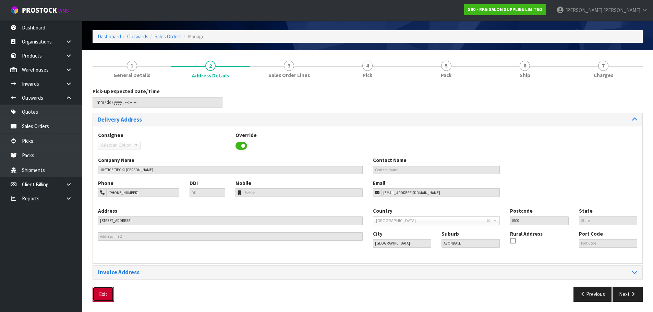
click at [103, 295] on button "Exit" at bounding box center [103, 294] width 21 height 15
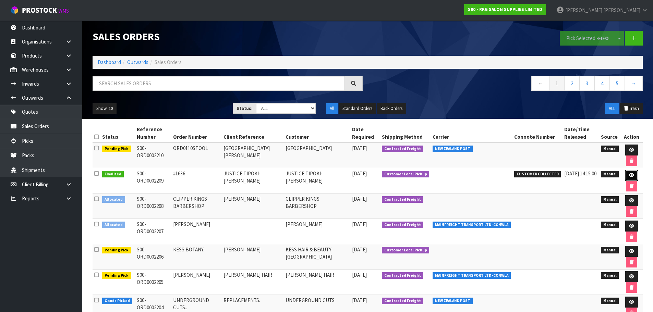
click at [631, 175] on icon at bounding box center [631, 175] width 5 height 4
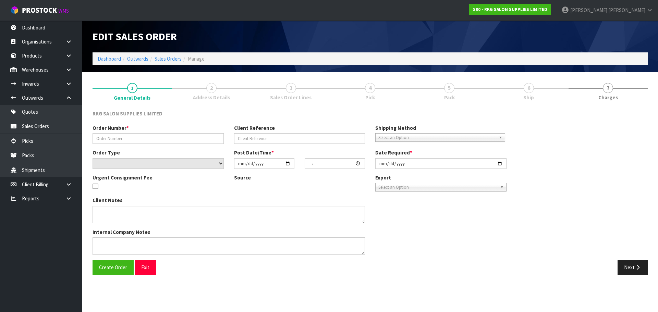
type input "#1636"
type input "JUSTICE TIPOKI-RUSSEL"
select select "number:0"
type input "2025-09-30"
type input "13:17:00.000"
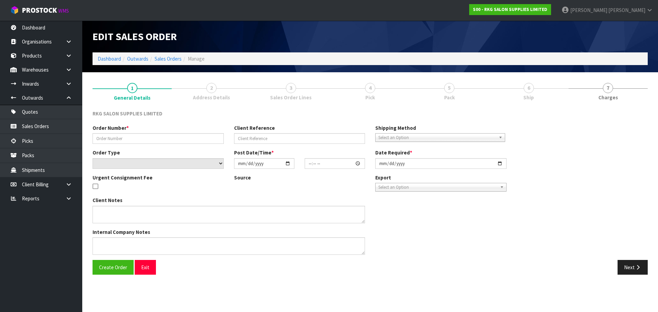
type input "2025-09-30"
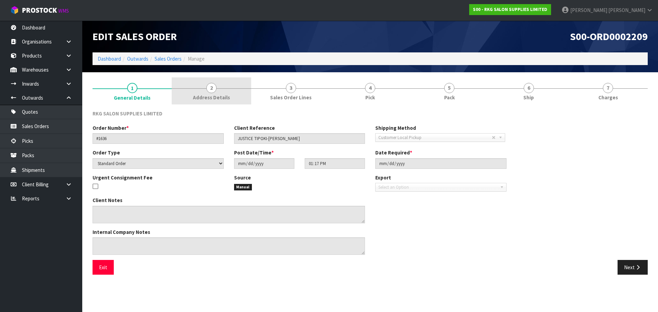
click at [217, 88] on link "2 Address Details" at bounding box center [211, 90] width 79 height 27
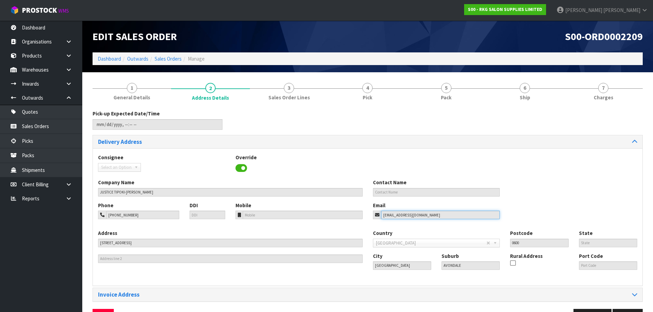
drag, startPoint x: 428, startPoint y: 213, endPoint x: 378, endPoint y: 217, distance: 50.5
click at [378, 217] on div "justicetipokii@gmail.com" at bounding box center [436, 215] width 127 height 9
click at [434, 217] on input "justicetipokii@gmail.com" at bounding box center [440, 215] width 119 height 9
drag, startPoint x: 443, startPoint y: 217, endPoint x: 373, endPoint y: 215, distance: 70.3
click at [373, 215] on div "justicetipokii@gmail.com" at bounding box center [436, 215] width 127 height 9
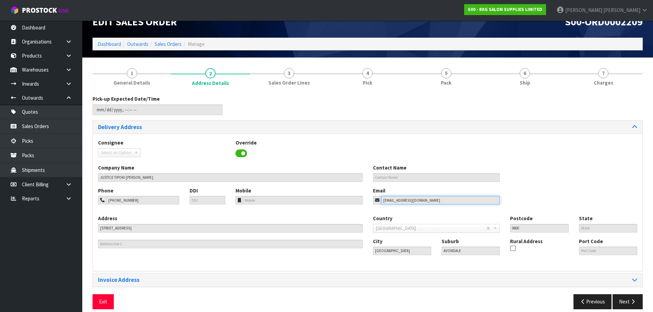
scroll to position [22, 0]
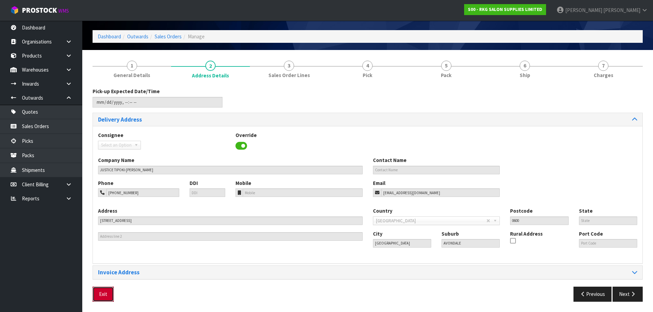
drag, startPoint x: 100, startPoint y: 294, endPoint x: 115, endPoint y: 255, distance: 42.0
click at [100, 293] on button "Exit" at bounding box center [103, 294] width 21 height 15
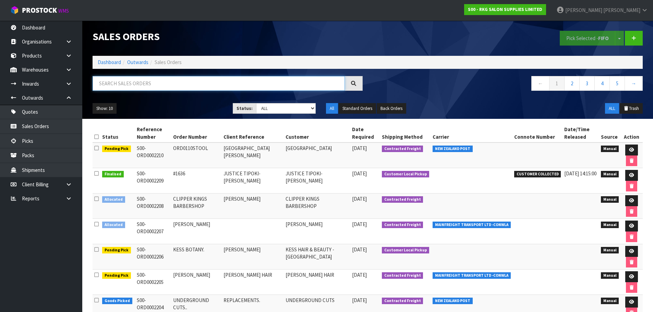
click at [125, 82] on input "text" at bounding box center [219, 83] width 252 height 15
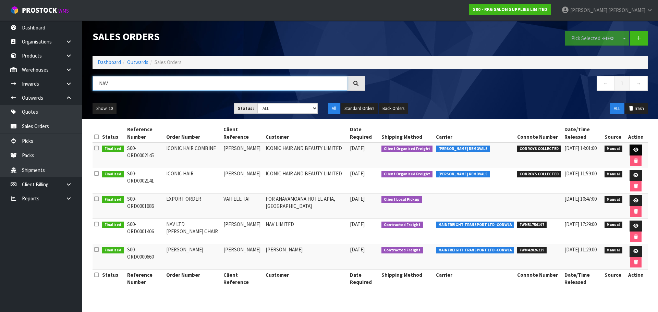
type input "NAV"
click at [633, 151] on icon at bounding box center [635, 150] width 5 height 4
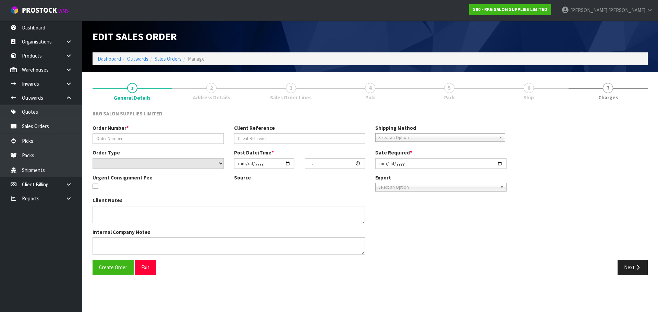
type input "ICONIC HAIR COMBINE"
type input "NAVPREET"
select select "number:0"
type input "2025-09-01"
type input "00:00:00.000"
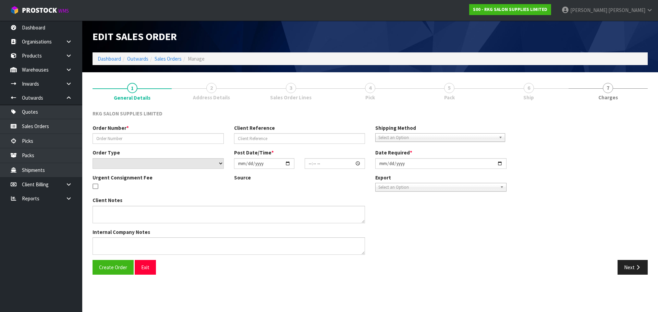
type input "2025-09-01"
type textarea "COMBINE ORDER WITH S0#2141"
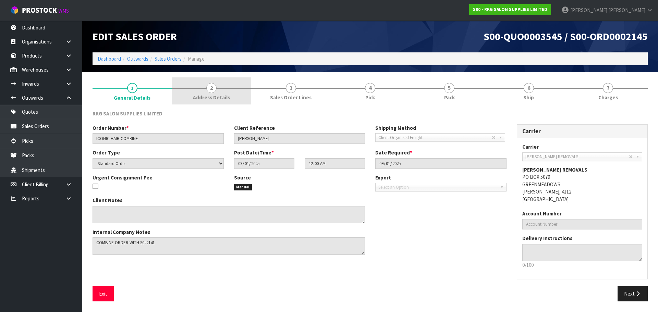
click at [210, 90] on span "2" at bounding box center [211, 88] width 10 height 10
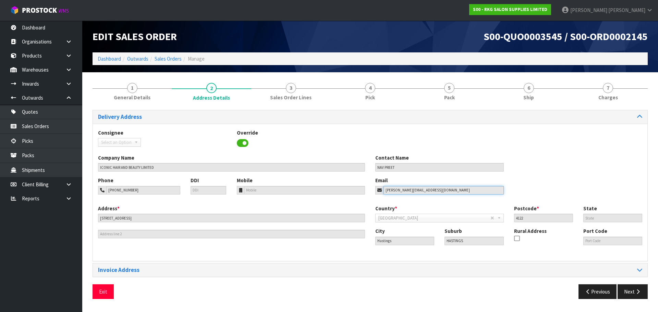
drag, startPoint x: 434, startPoint y: 192, endPoint x: 365, endPoint y: 193, distance: 68.2
click at [365, 193] on div "Phone 027-3600-502 DDI Mobile Email navpreet.1489@gmail.com" at bounding box center [370, 191] width 554 height 28
drag, startPoint x: 103, startPoint y: 296, endPoint x: 122, endPoint y: 259, distance: 42.0
click at [103, 296] on button "Exit" at bounding box center [103, 291] width 21 height 15
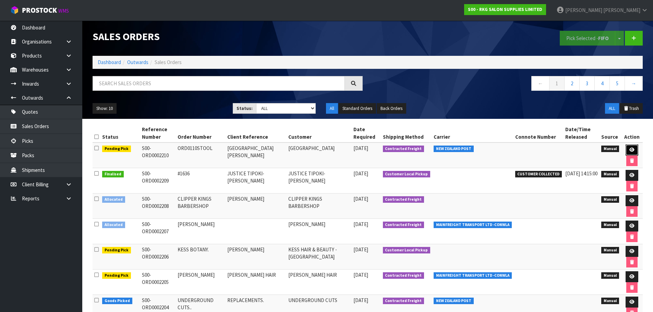
click at [631, 149] on icon at bounding box center [631, 150] width 5 height 4
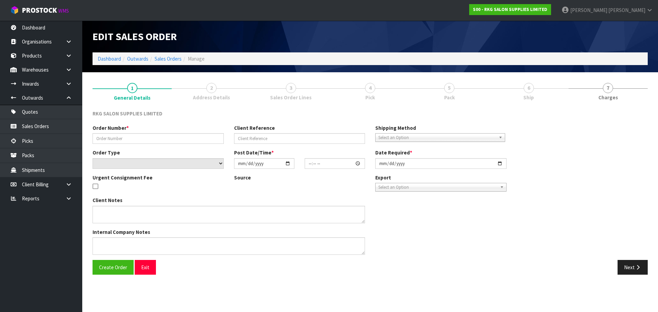
type input "ORD0110STOOL"
type input "CENTRE PLACE HAMILTON"
select select "number:0"
type input "2025-10-01"
type input "09:00:00.000"
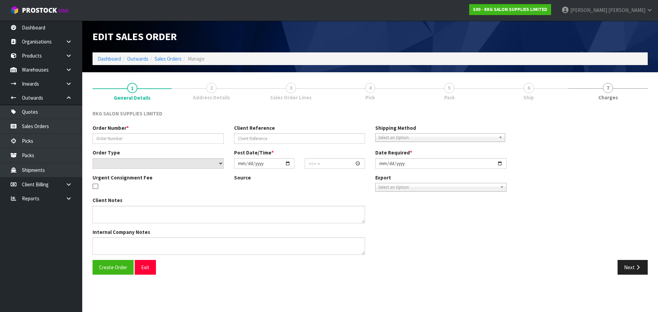
type input "2025-10-01"
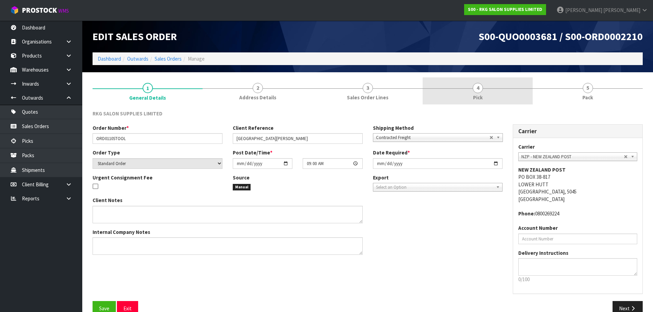
click at [477, 92] on span "4" at bounding box center [478, 88] width 10 height 10
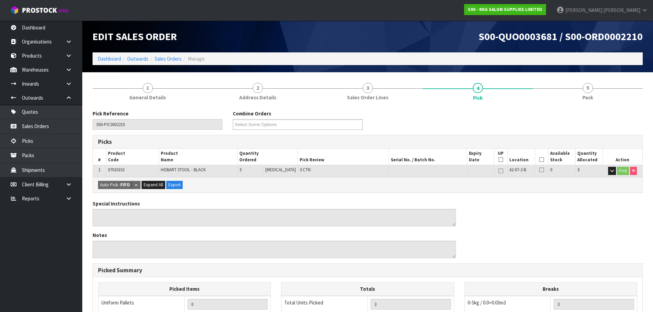
click at [539, 160] on icon at bounding box center [541, 160] width 5 height 0
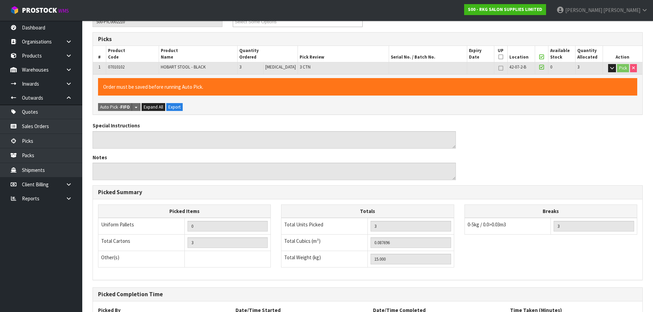
scroll to position [165, 0]
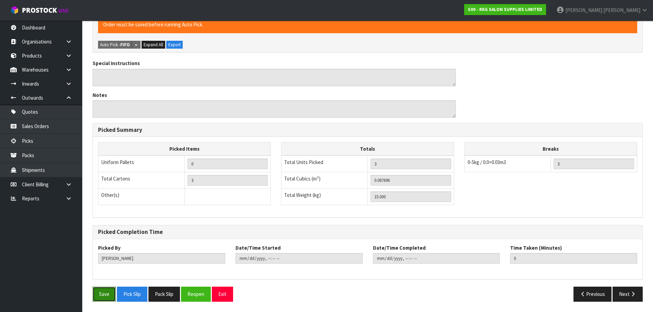
click at [107, 295] on button "Save" at bounding box center [104, 294] width 23 height 15
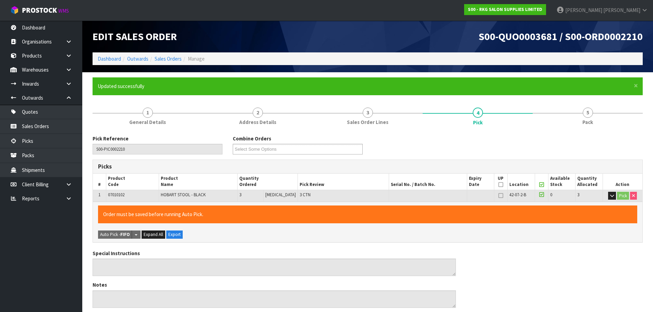
type input "[PERSON_NAME]"
type input "2025-09-30T15:52:53"
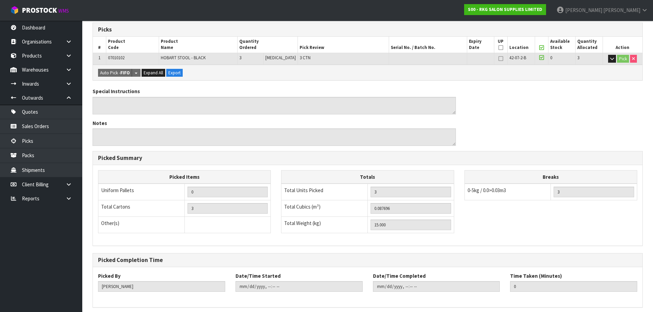
scroll to position [165, 0]
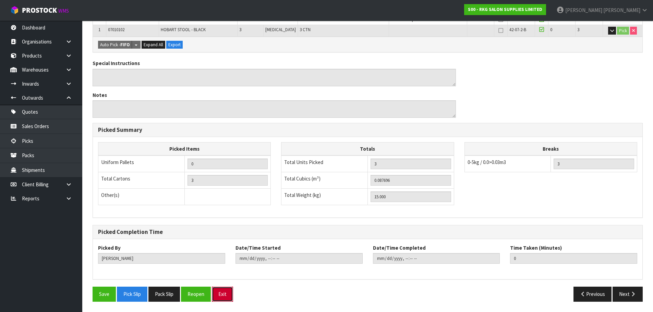
click at [225, 297] on button "Exit" at bounding box center [222, 294] width 21 height 15
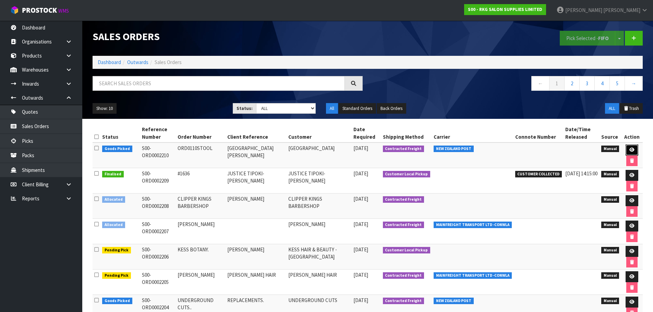
drag, startPoint x: 632, startPoint y: 151, endPoint x: 627, endPoint y: 151, distance: 5.1
click at [632, 151] on icon at bounding box center [631, 150] width 5 height 4
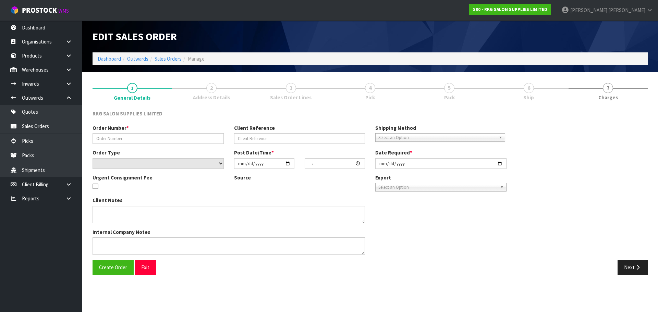
type input "ORD0110STOOL"
type input "CENTRE PLACE HAMILTON"
select select "number:0"
type input "2025-10-01"
type input "09:00:00.000"
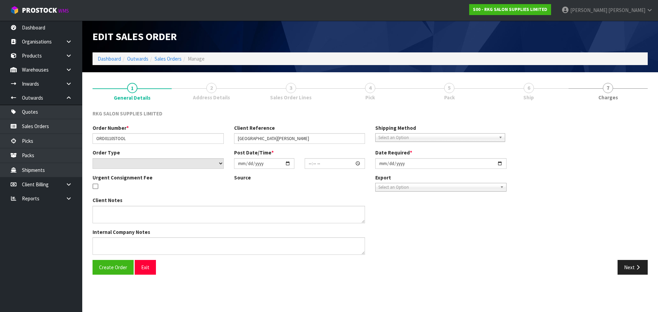
type input "2025-10-01"
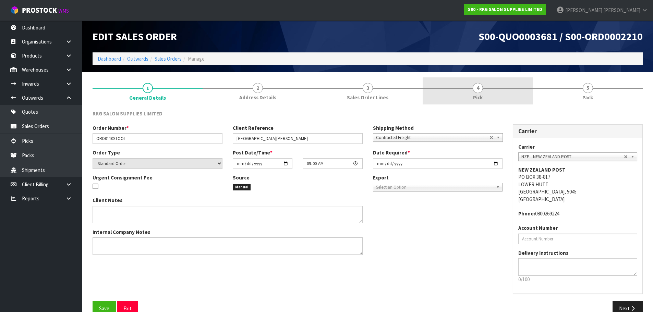
click at [479, 89] on span "4" at bounding box center [478, 88] width 10 height 10
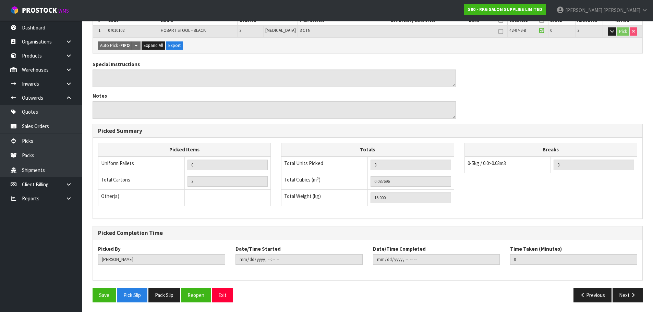
scroll to position [140, 0]
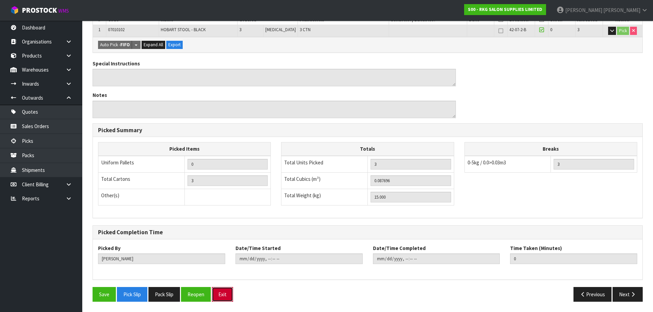
click at [225, 295] on button "Exit" at bounding box center [222, 294] width 21 height 15
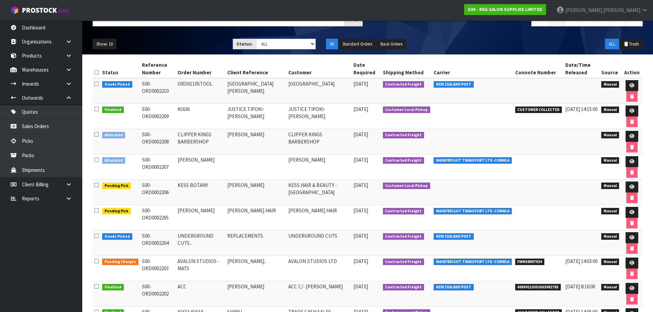
scroll to position [69, 0]
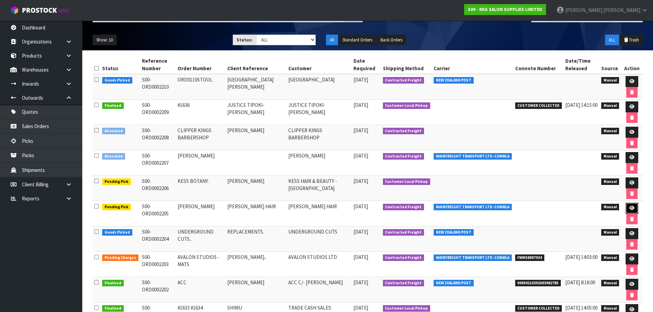
click at [631, 209] on icon at bounding box center [631, 208] width 5 height 4
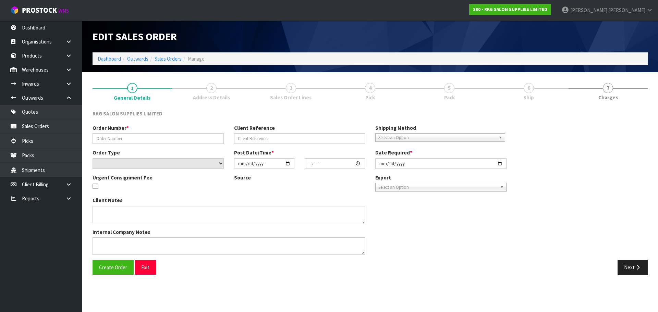
type input "PAULA"
type input "PAULA HAIR"
select select "number:0"
type input "2025-09-29"
type input "00:00:00.000"
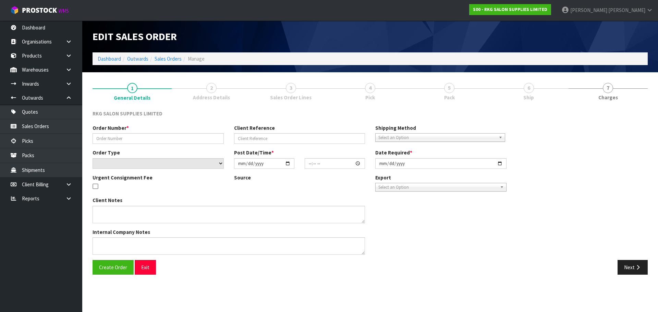
type input "2025-09-29"
type textarea "1 PALLET, DELIVERY ON FRIDAY"
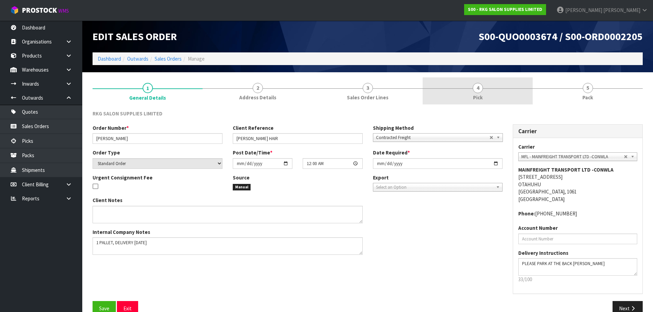
click at [477, 91] on span "4" at bounding box center [478, 88] width 10 height 10
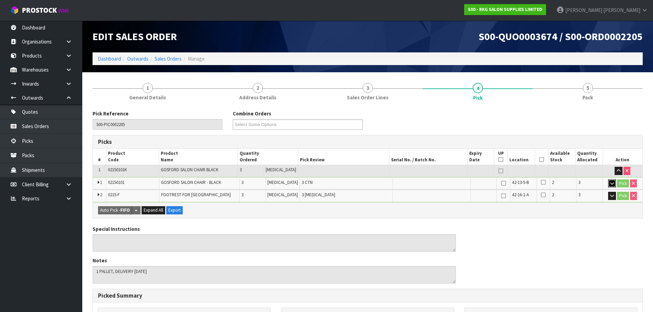
click at [611, 184] on icon "button" at bounding box center [612, 183] width 4 height 4
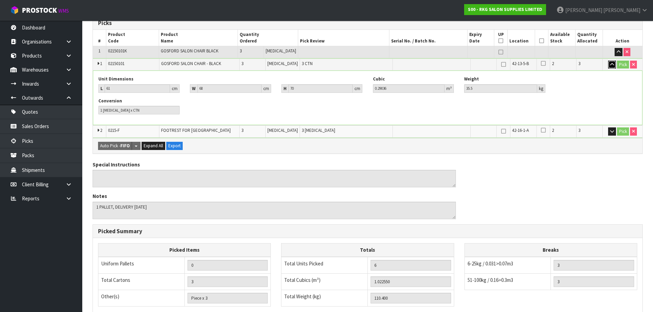
scroll to position [137, 0]
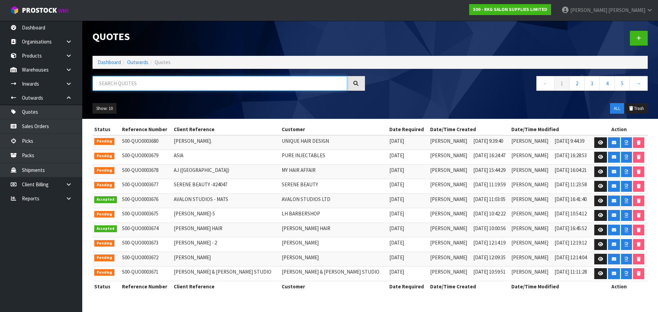
click at [142, 83] on input "text" at bounding box center [220, 83] width 255 height 15
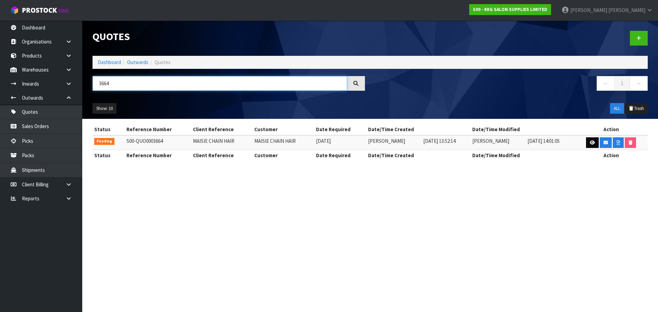
type input "3664"
click at [596, 146] on link at bounding box center [592, 142] width 13 height 11
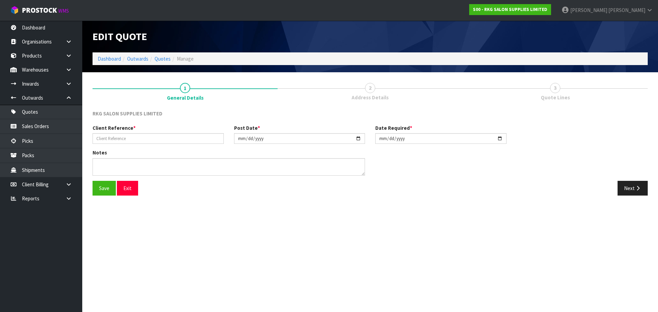
type input "MAISIE CHAIN HAIR"
type input "2025-09-24"
type textarea "GENERAL CARRIER"
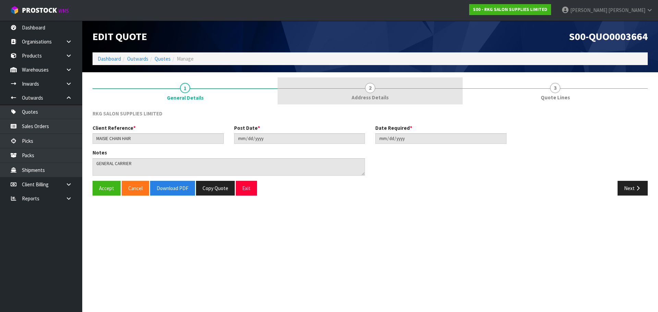
click at [373, 88] on span "2" at bounding box center [370, 88] width 10 height 10
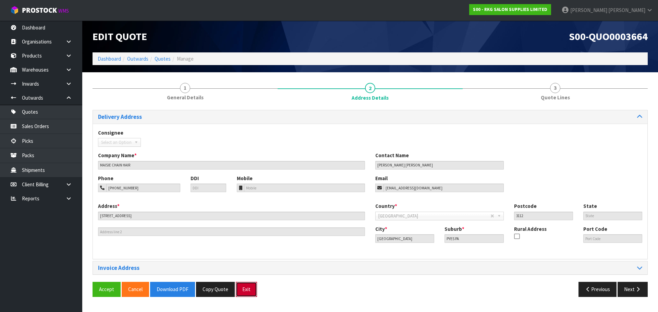
click at [251, 287] on button "Exit" at bounding box center [246, 289] width 21 height 15
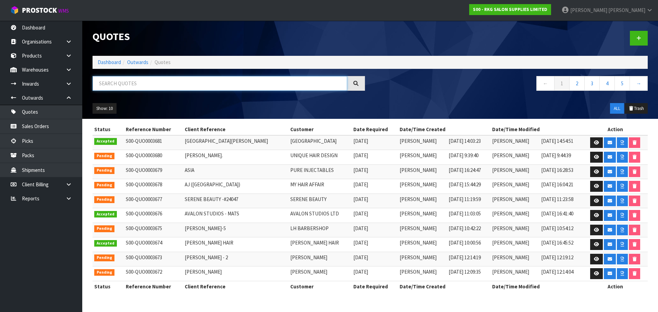
click at [131, 85] on input "text" at bounding box center [220, 83] width 255 height 15
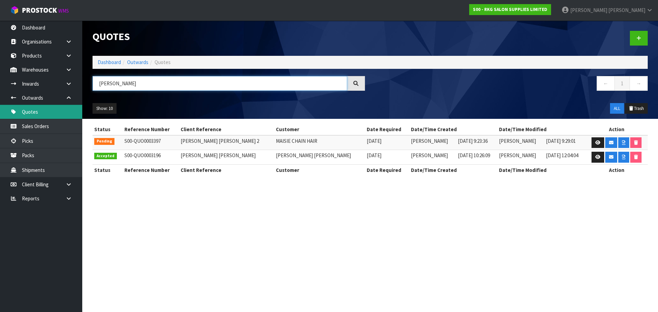
type input "LEIGH ANN"
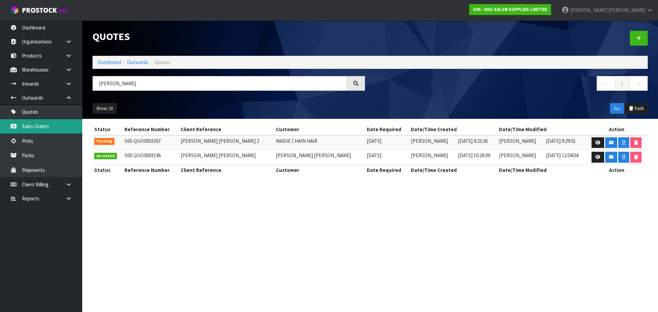
click at [36, 130] on link "Sales Orders" at bounding box center [41, 126] width 82 height 14
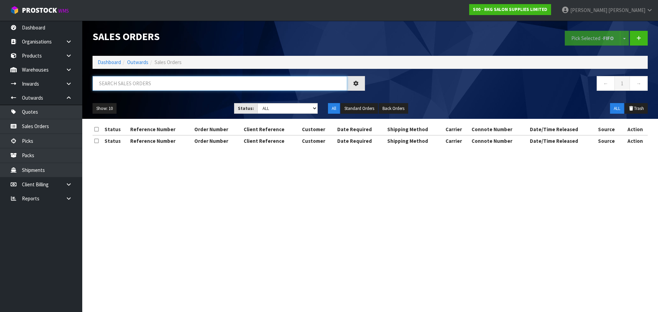
click at [138, 84] on input "text" at bounding box center [220, 83] width 255 height 15
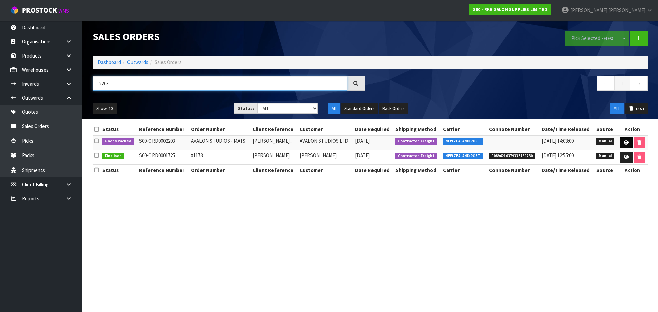
type input "2203"
click at [625, 144] on icon at bounding box center [626, 143] width 5 height 4
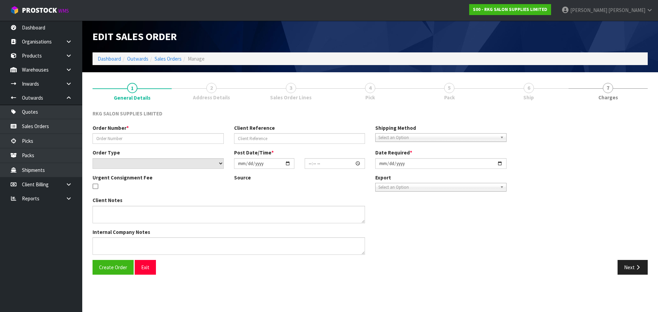
type input "AVALON STUDIOS - MATS"
type input "ANITA BURNSIDE.."
select select "number:0"
type input "2025-09-29"
type input "04:45:00.000"
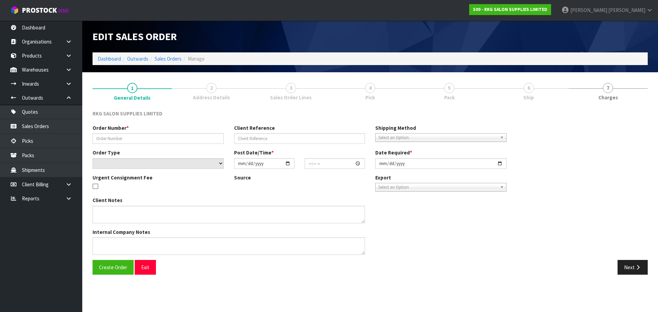
type input "2025-09-30"
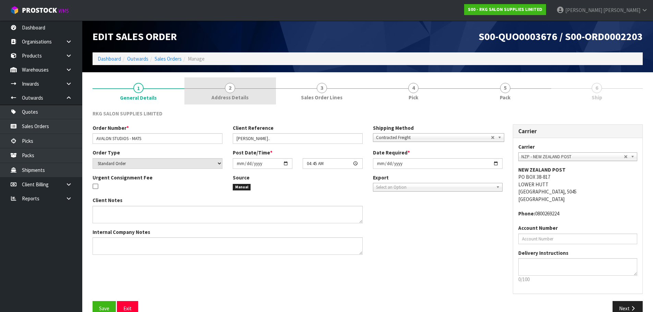
click at [232, 88] on span "2" at bounding box center [230, 88] width 10 height 10
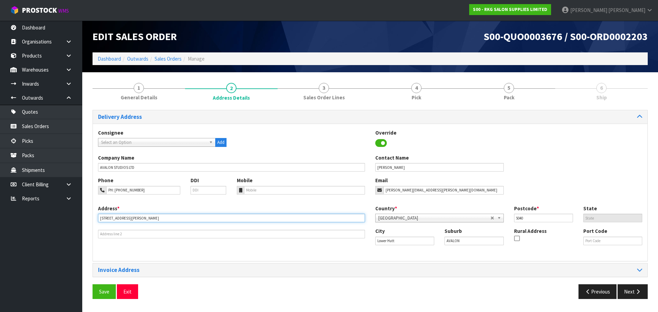
drag, startPoint x: 150, startPoint y: 217, endPoint x: 97, endPoint y: 219, distance: 52.8
click at [97, 219] on div "Address * 41 PERCY CAMERON ST This address line exceeds the recommended limit o…" at bounding box center [231, 222] width 277 height 34
click at [126, 296] on button "Exit" at bounding box center [127, 291] width 21 height 15
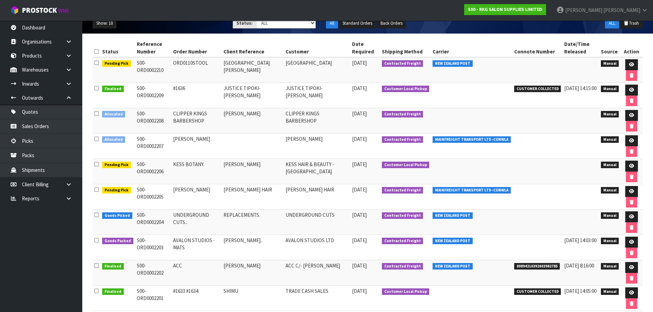
scroll to position [103, 0]
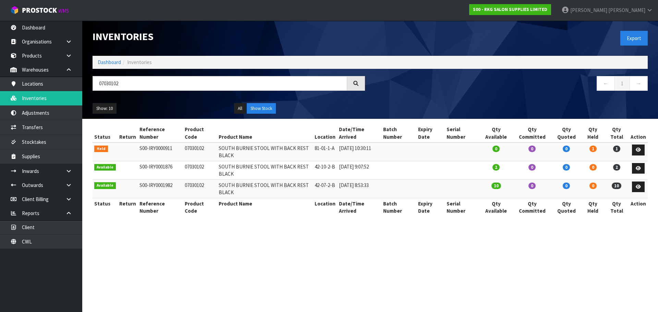
click at [83, 87] on header "Inventories Export Dashboard Inventories 07030102 ← 1 → Show: 10 5 10 25 50 All…" at bounding box center [370, 70] width 576 height 98
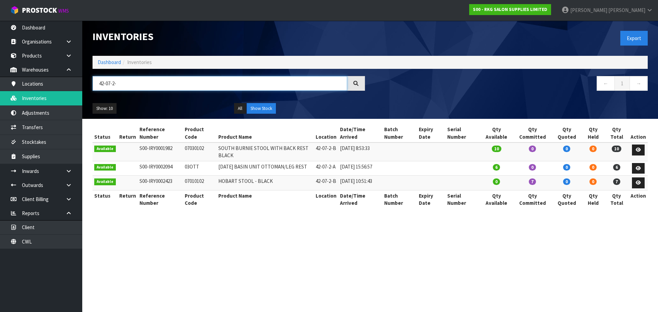
drag, startPoint x: 131, startPoint y: 84, endPoint x: 98, endPoint y: 88, distance: 32.9
click at [98, 88] on input "42-07-2-" at bounding box center [220, 83] width 255 height 15
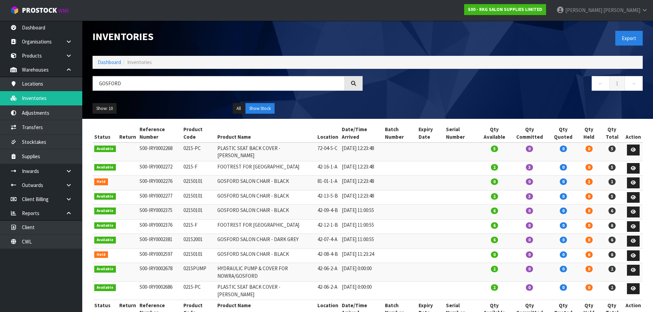
drag, startPoint x: 202, startPoint y: 204, endPoint x: 173, endPoint y: 205, distance: 28.8
click at [173, 205] on tr "Available S00-IRY0002277 02150101 GOSFORD SALON CHAIR - BLACK 42-13-5-B [DATE] …" at bounding box center [368, 197] width 550 height 15
copy tr "02150101"
drag, startPoint x: 94, startPoint y: 83, endPoint x: 90, endPoint y: 83, distance: 4.5
click at [90, 83] on div "GOSFORD" at bounding box center [227, 86] width 280 height 20
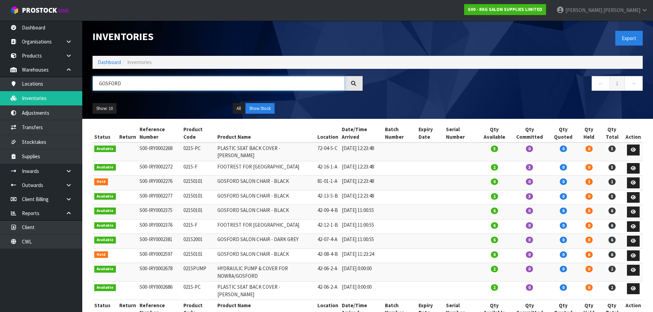
paste input "02150101"
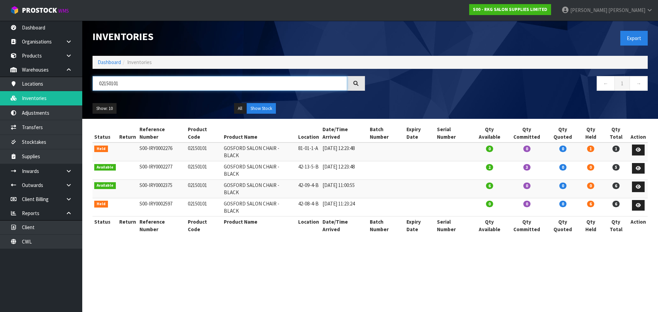
drag, startPoint x: 107, startPoint y: 85, endPoint x: 96, endPoint y: 85, distance: 11.0
click at [96, 85] on input "02150101" at bounding box center [220, 83] width 255 height 15
drag, startPoint x: 118, startPoint y: 85, endPoint x: 96, endPoint y: 89, distance: 22.2
click at [96, 89] on input "02150101" at bounding box center [220, 83] width 255 height 15
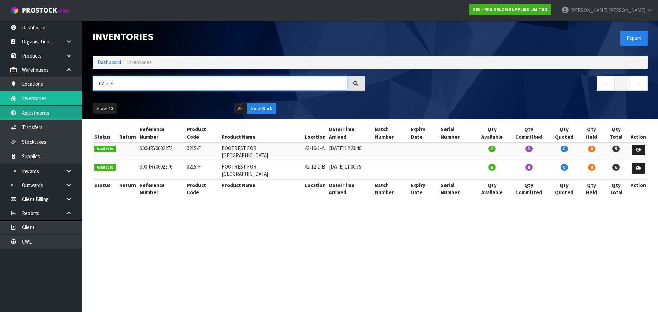
type input "0215-F"
click at [32, 114] on link "Adjustments" at bounding box center [41, 113] width 82 height 14
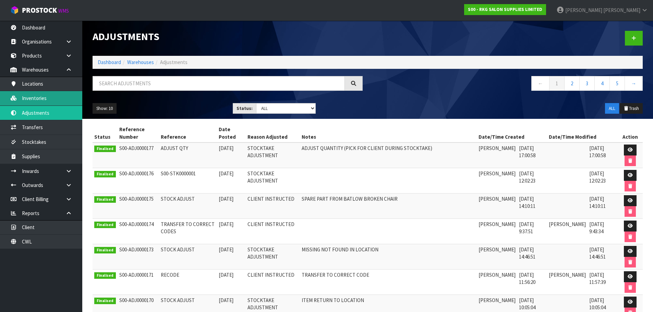
click at [38, 96] on link "Inventories" at bounding box center [41, 98] width 82 height 14
